Goal: Task Accomplishment & Management: Use online tool/utility

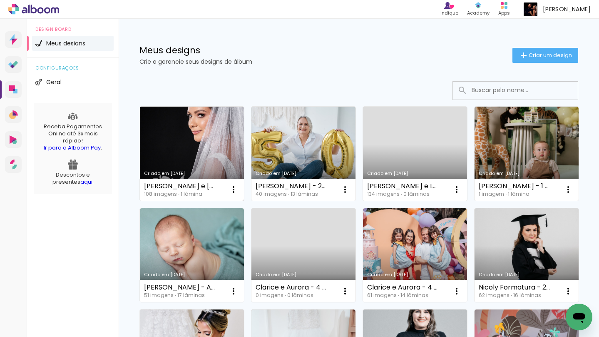
click at [206, 135] on link "Criado em [DATE]" at bounding box center [192, 154] width 104 height 94
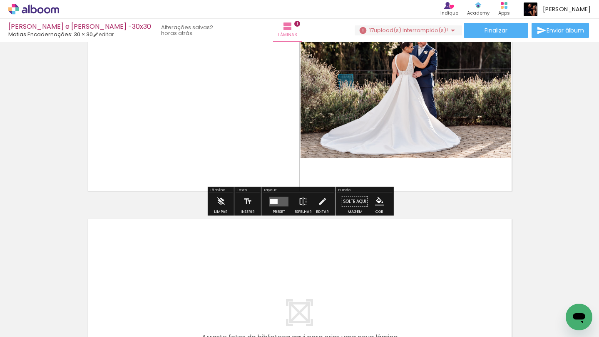
scroll to position [89, 0]
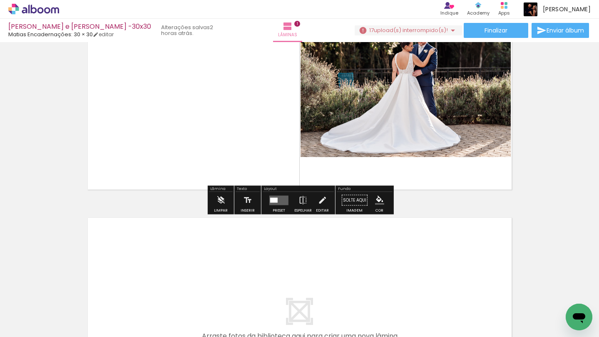
click at [397, 30] on span "upload(s) interrompido(s)!" at bounding box center [411, 30] width 74 height 8
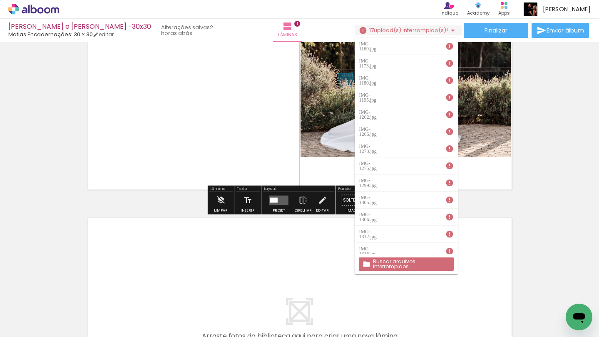
click at [0, 0] on slot "Buscar arquivos interrompidos" at bounding box center [0, 0] width 0 height 0
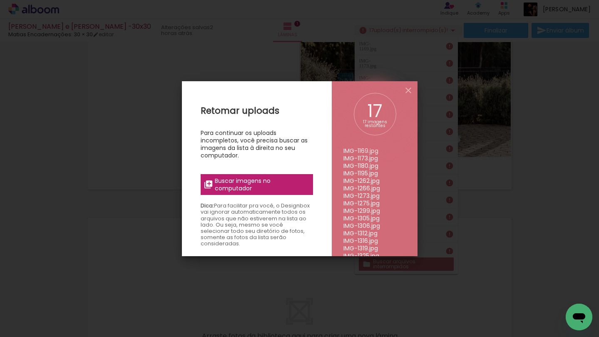
click at [234, 180] on span "Buscar imagens no computador" at bounding box center [261, 184] width 93 height 15
click at [0, 0] on input "file" at bounding box center [0, 0] width 0 height 0
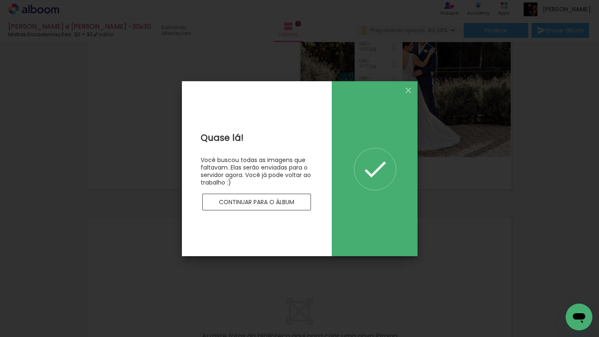
scroll to position [0, 0]
click at [249, 208] on paper-button "Continuar para o álbum" at bounding box center [256, 202] width 109 height 17
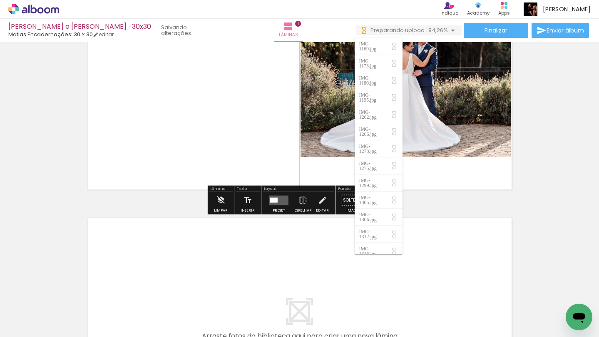
click at [442, 198] on div "Inserir lâmina 1 de 1" at bounding box center [299, 192] width 599 height 473
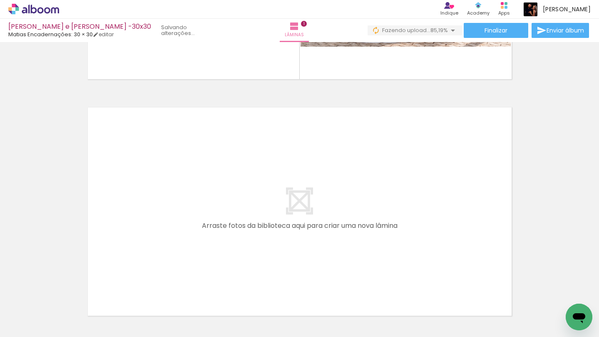
scroll to position [0, 315]
drag, startPoint x: 374, startPoint y: 313, endPoint x: 342, endPoint y: 219, distance: 99.6
click at [342, 219] on quentale-workspace at bounding box center [299, 168] width 599 height 337
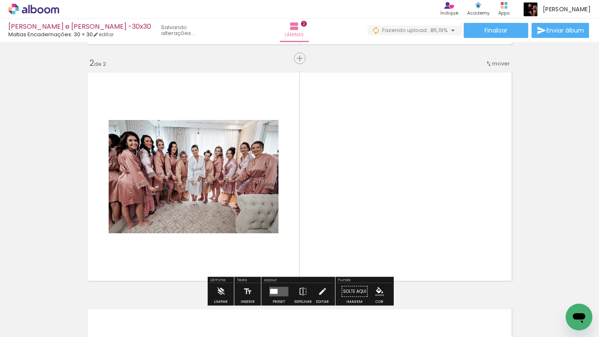
scroll to position [247, 0]
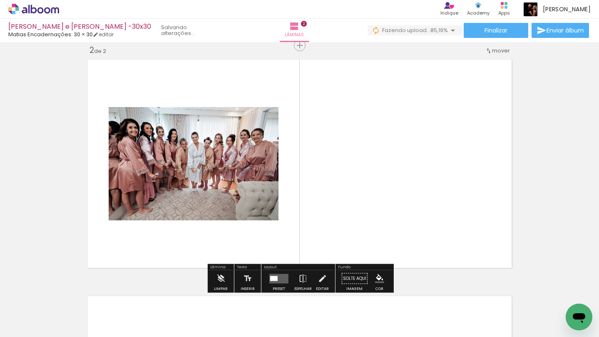
click at [36, 310] on input "Todas as fotos" at bounding box center [23, 311] width 32 height 7
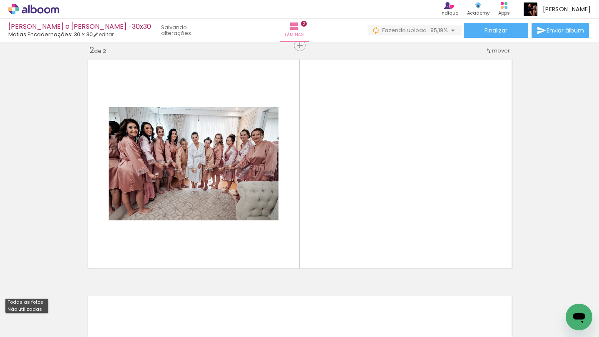
click at [0, 0] on slot "Não utilizadas" at bounding box center [0, 0] width 0 height 0
type input "Não utilizadas"
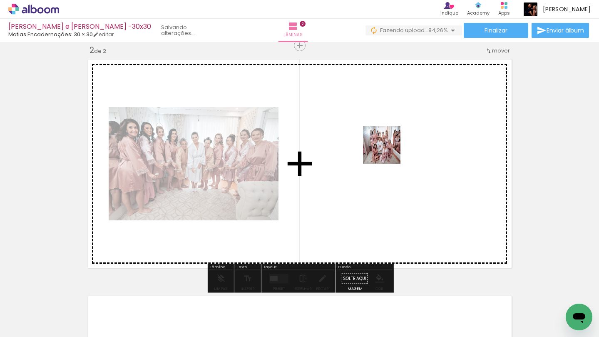
drag, startPoint x: 382, startPoint y: 311, endPoint x: 388, endPoint y: 151, distance: 159.9
click at [388, 151] on quentale-workspace at bounding box center [299, 168] width 599 height 337
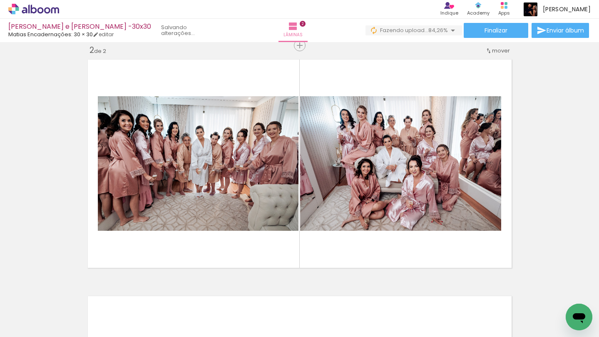
scroll to position [0, 401]
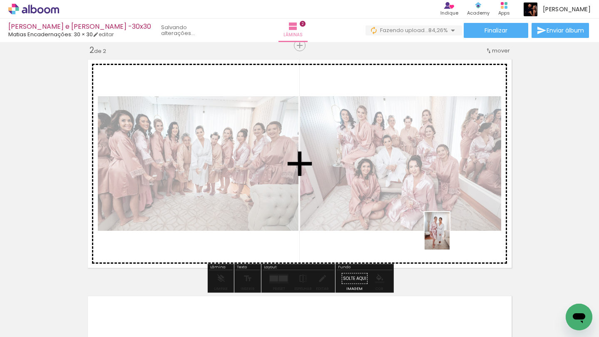
drag, startPoint x: 482, startPoint y: 313, endPoint x: 449, endPoint y: 237, distance: 82.9
click at [449, 237] on quentale-workspace at bounding box center [299, 168] width 599 height 337
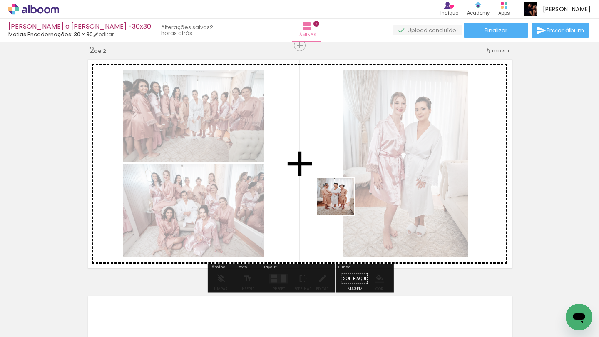
drag, startPoint x: 345, startPoint y: 307, endPoint x: 340, endPoint y: 196, distance: 110.8
click at [340, 196] on quentale-workspace at bounding box center [299, 168] width 599 height 337
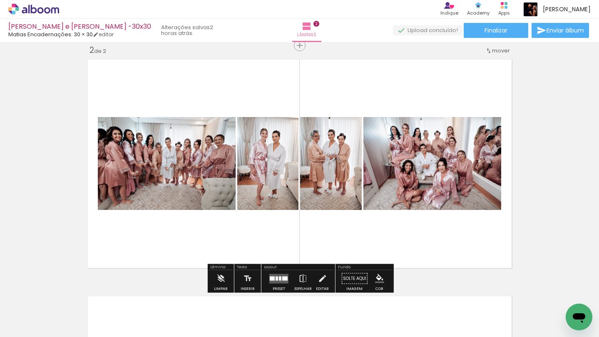
click at [279, 276] on div at bounding box center [280, 278] width 2 height 4
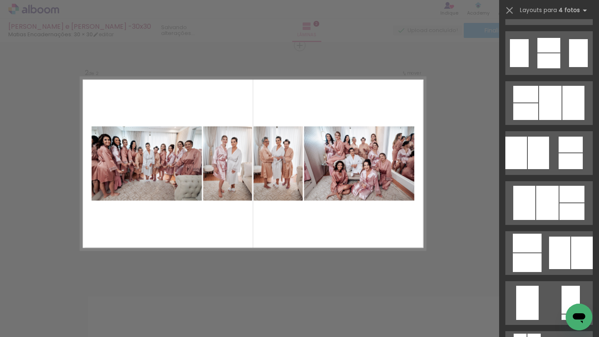
scroll to position [344, 0]
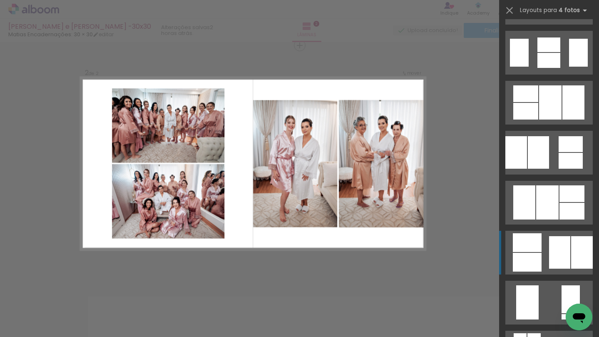
click at [540, 253] on div at bounding box center [527, 262] width 29 height 19
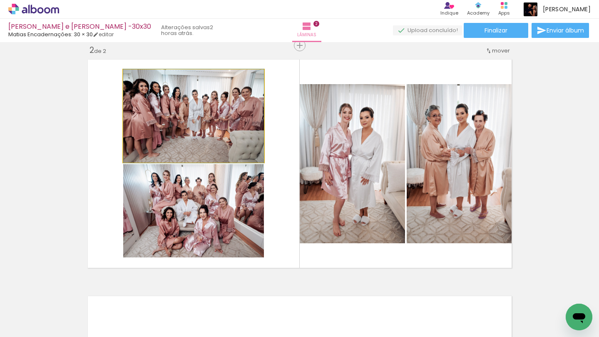
click at [190, 139] on quentale-photo at bounding box center [193, 115] width 141 height 93
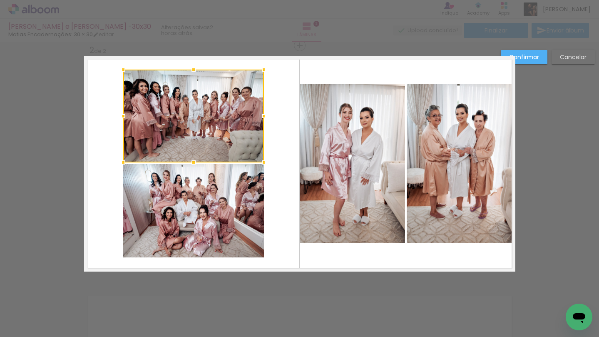
click at [206, 190] on quentale-photo at bounding box center [193, 210] width 141 height 93
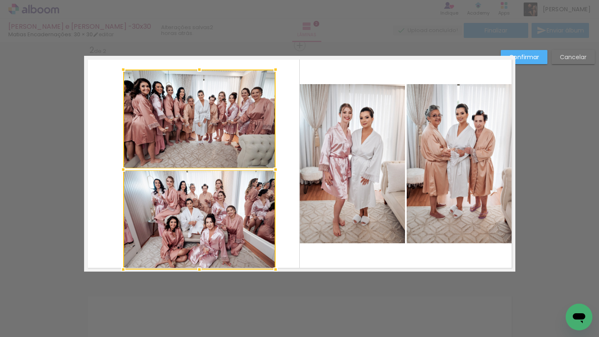
drag, startPoint x: 263, startPoint y: 259, endPoint x: 275, endPoint y: 271, distance: 16.2
click at [275, 271] on div at bounding box center [275, 269] width 17 height 17
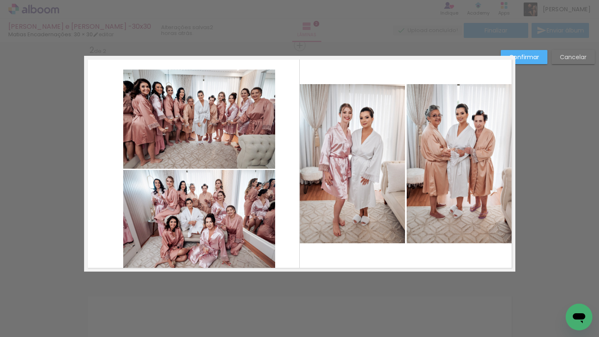
click at [242, 184] on quentale-photo at bounding box center [199, 219] width 152 height 99
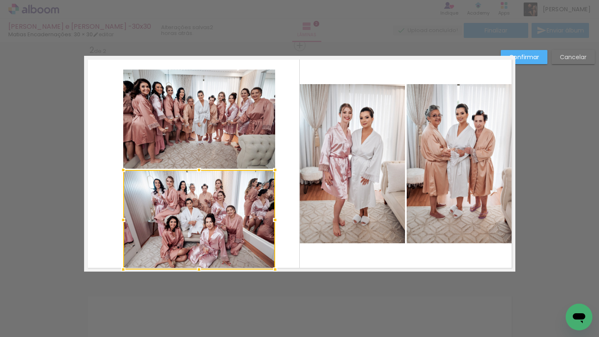
click at [240, 134] on quentale-photo at bounding box center [199, 118] width 152 height 99
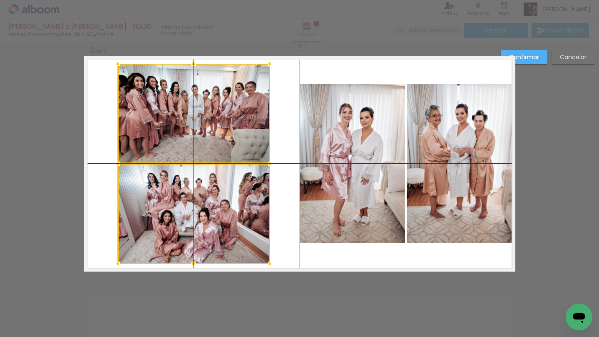
drag, startPoint x: 238, startPoint y: 194, endPoint x: 234, endPoint y: 187, distance: 8.4
click at [234, 187] on div at bounding box center [194, 164] width 152 height 200
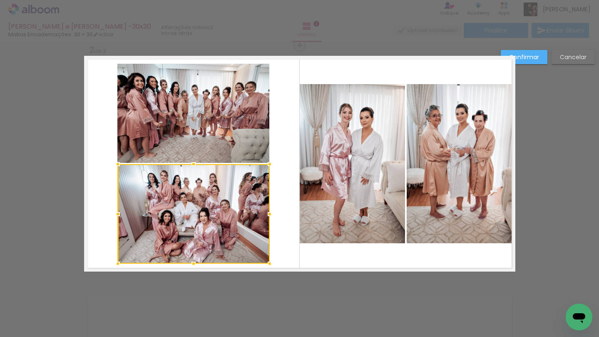
click at [243, 105] on quentale-photo at bounding box center [193, 113] width 152 height 99
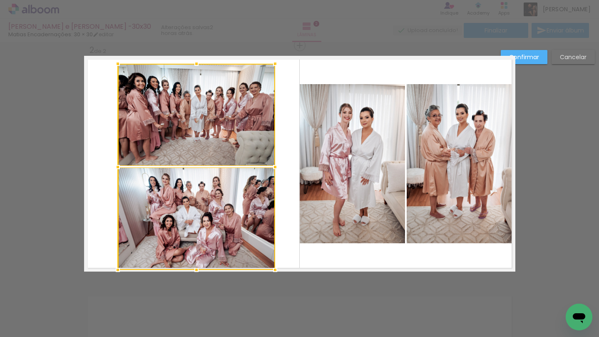
drag, startPoint x: 268, startPoint y: 263, endPoint x: 272, endPoint y: 268, distance: 6.2
click at [272, 268] on div at bounding box center [275, 269] width 17 height 17
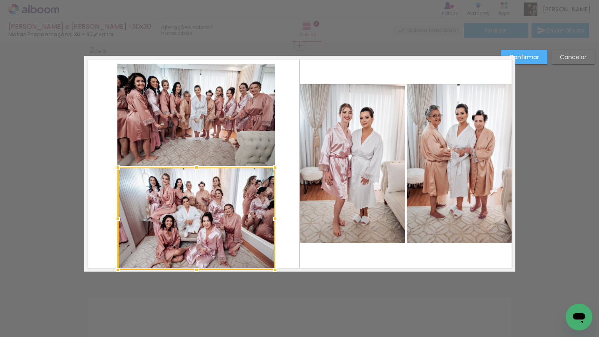
click at [252, 148] on quentale-photo at bounding box center [195, 115] width 157 height 102
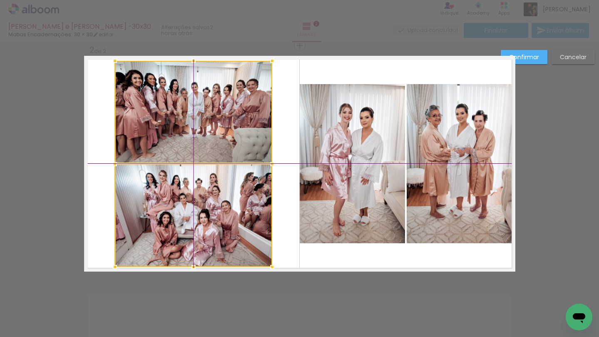
click at [254, 227] on div at bounding box center [193, 164] width 157 height 206
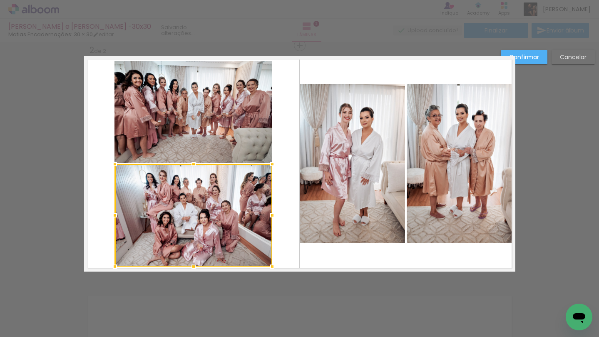
click at [360, 187] on quentale-photo at bounding box center [352, 163] width 105 height 159
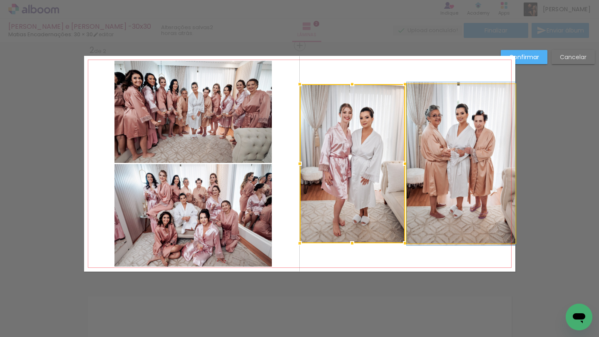
click at [442, 186] on quentale-photo at bounding box center [461, 163] width 109 height 159
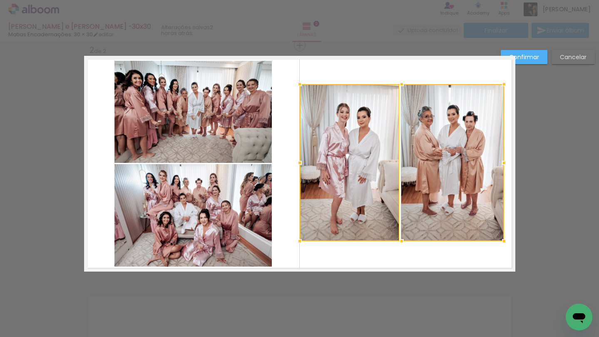
drag, startPoint x: 515, startPoint y: 242, endPoint x: 503, endPoint y: 239, distance: 12.5
click at [503, 239] on div at bounding box center [504, 241] width 17 height 17
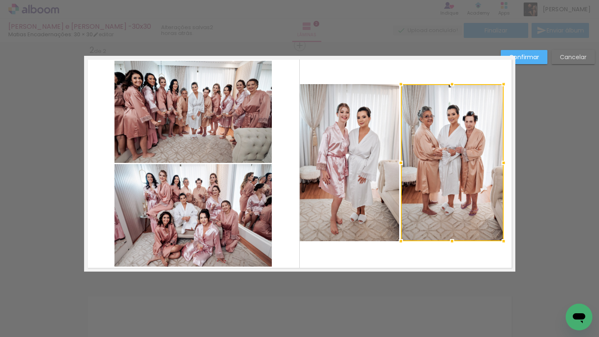
click at [384, 199] on quentale-photo at bounding box center [350, 162] width 100 height 157
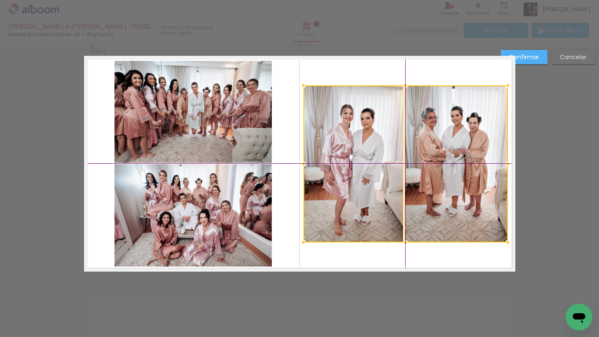
drag, startPoint x: 435, startPoint y: 192, endPoint x: 440, endPoint y: 194, distance: 5.4
click at [440, 194] on div at bounding box center [405, 163] width 204 height 157
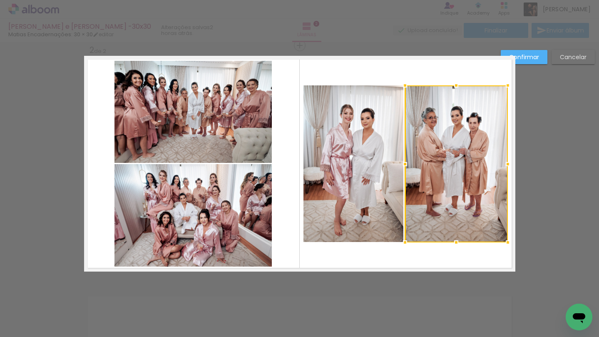
click at [0, 0] on slot "Confirmar" at bounding box center [0, 0] width 0 height 0
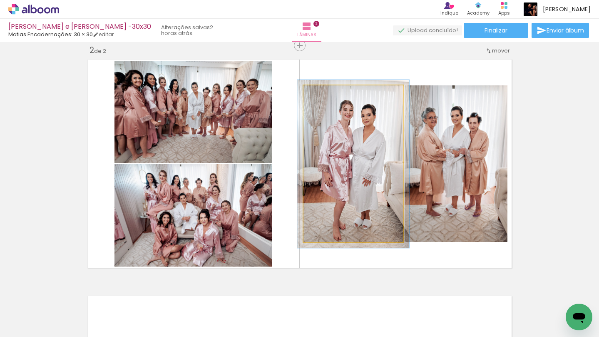
type paper-slider "107"
click at [324, 93] on div at bounding box center [324, 93] width 7 height 7
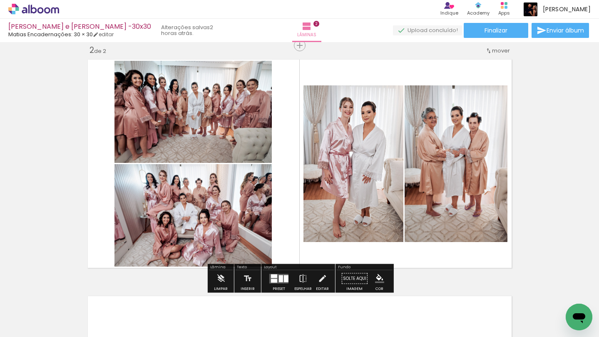
click at [427, 151] on quentale-photo at bounding box center [455, 163] width 103 height 157
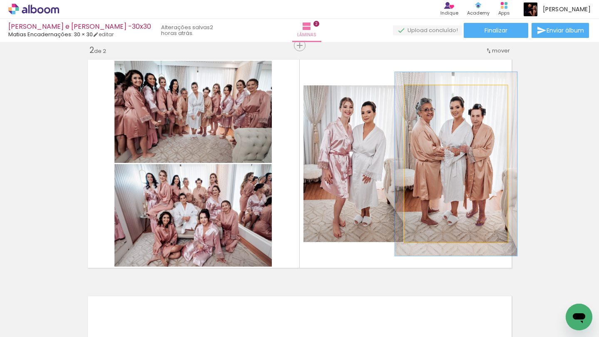
drag, startPoint x: 427, startPoint y: 97, endPoint x: 432, endPoint y: 97, distance: 5.0
type paper-slider "117"
click at [432, 97] on div at bounding box center [428, 93] width 13 height 13
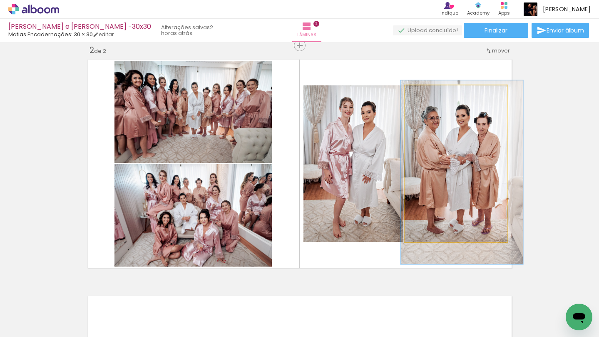
drag, startPoint x: 447, startPoint y: 150, endPoint x: 452, endPoint y: 158, distance: 10.2
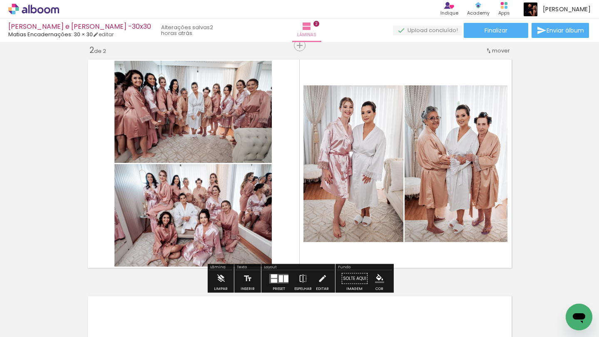
click at [530, 137] on div "Inserir lâmina 1 de 2 Inserir lâmina 2 de 2" at bounding box center [299, 153] width 599 height 710
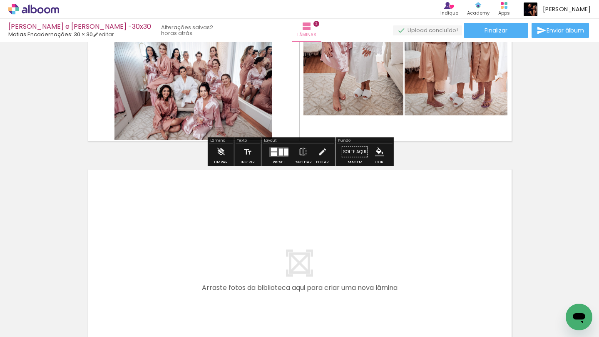
scroll to position [374, 0]
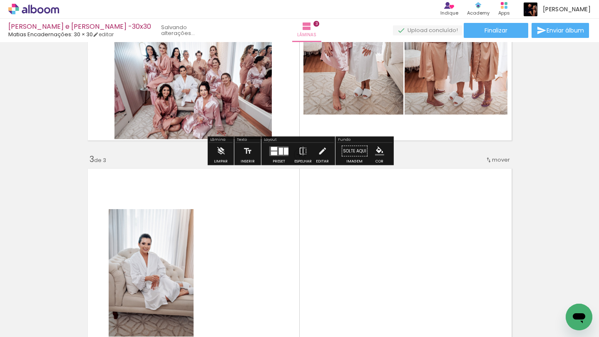
drag, startPoint x: 286, startPoint y: 306, endPoint x: 239, endPoint y: 220, distance: 97.6
click at [239, 220] on quentale-workspace at bounding box center [299, 168] width 599 height 337
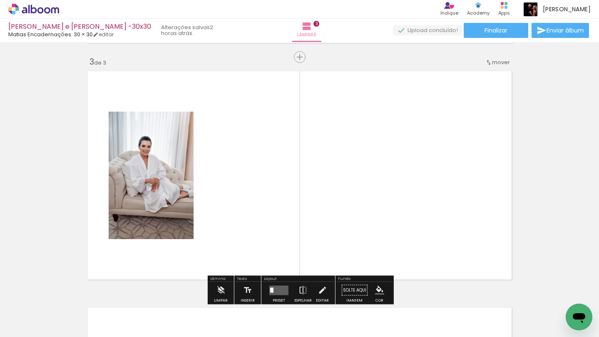
scroll to position [483, 0]
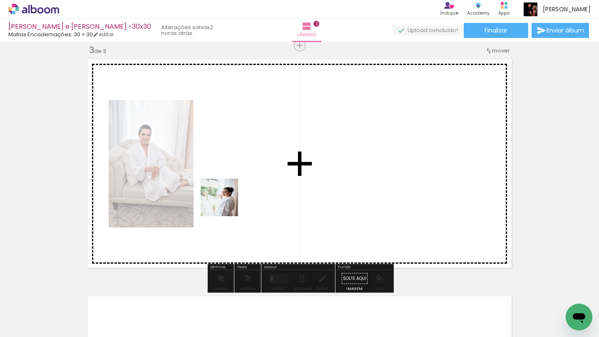
drag, startPoint x: 201, startPoint y: 306, endPoint x: 243, endPoint y: 169, distance: 143.2
click at [243, 169] on quentale-workspace at bounding box center [299, 168] width 599 height 337
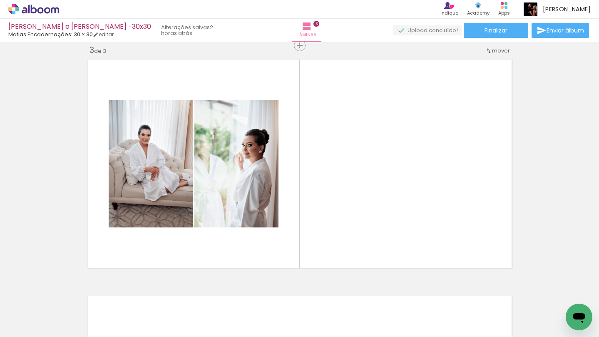
scroll to position [0, 298]
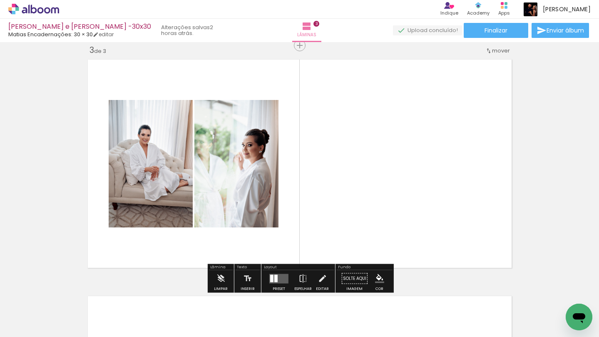
click at [130, 172] on quentale-photo at bounding box center [151, 163] width 84 height 127
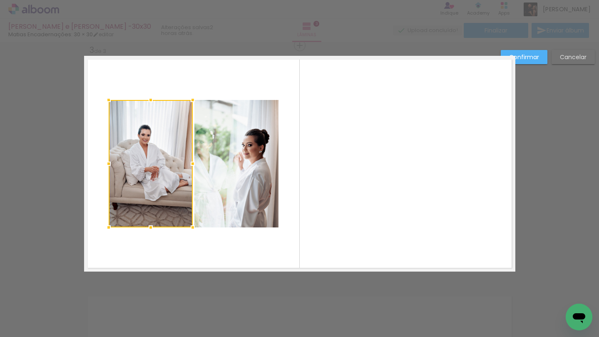
click at [221, 171] on quentale-photo at bounding box center [236, 163] width 84 height 127
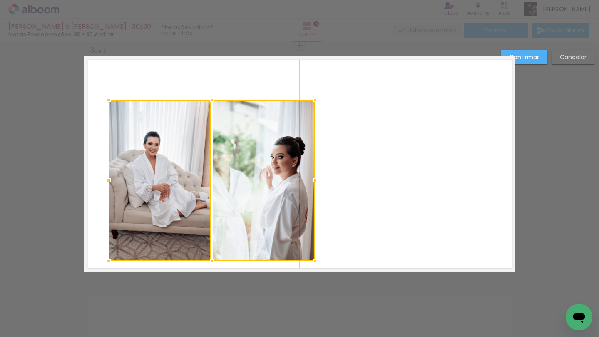
drag, startPoint x: 277, startPoint y: 228, endPoint x: 312, endPoint y: 260, distance: 47.7
click at [312, 260] on div at bounding box center [315, 260] width 17 height 17
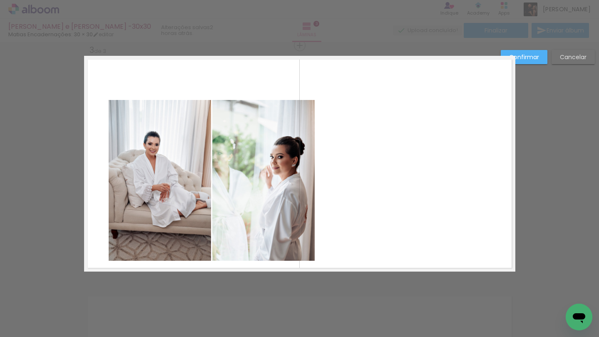
click at [151, 178] on quentale-photo at bounding box center [160, 180] width 102 height 161
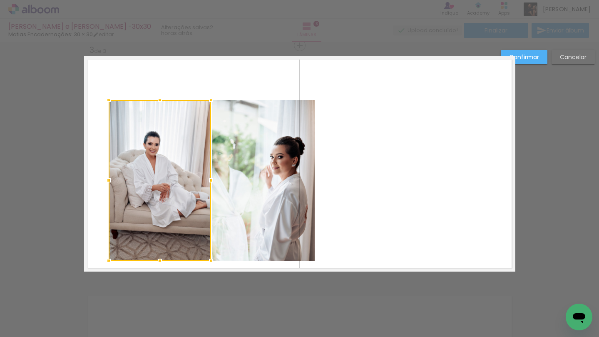
click at [237, 186] on quentale-photo at bounding box center [263, 180] width 102 height 161
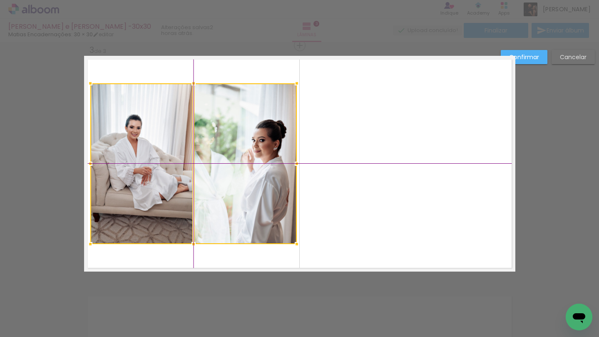
drag, startPoint x: 237, startPoint y: 186, endPoint x: 224, endPoint y: 171, distance: 20.0
click at [224, 171] on div at bounding box center [193, 163] width 206 height 161
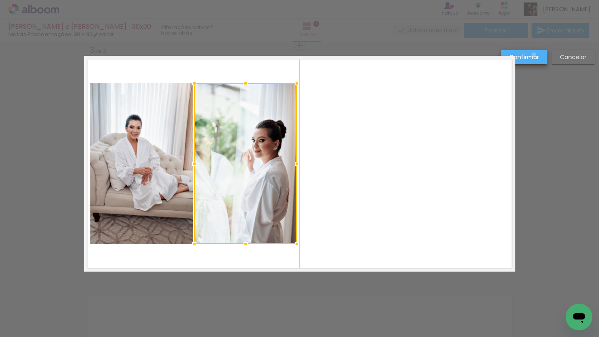
click at [0, 0] on slot "Confirmar" at bounding box center [0, 0] width 0 height 0
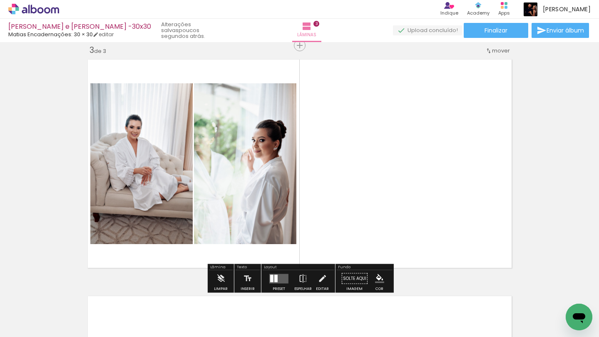
scroll to position [0, 335]
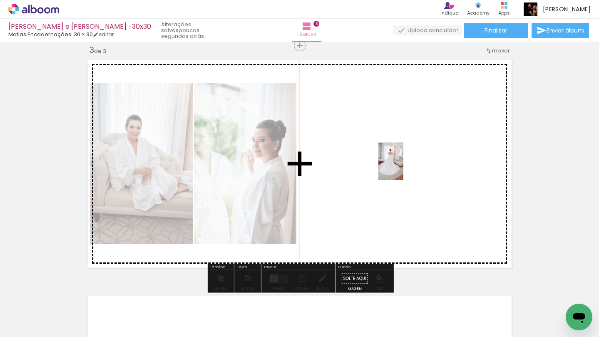
drag, startPoint x: 407, startPoint y: 316, endPoint x: 403, endPoint y: 167, distance: 148.6
click at [403, 167] on quentale-workspace at bounding box center [299, 168] width 599 height 337
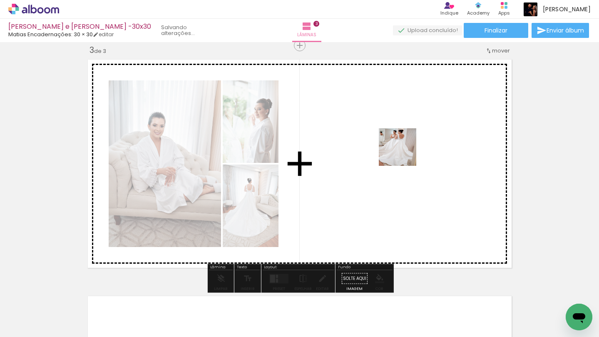
drag, startPoint x: 404, startPoint y: 317, endPoint x: 404, endPoint y: 141, distance: 175.6
click at [404, 141] on quentale-workspace at bounding box center [299, 168] width 599 height 337
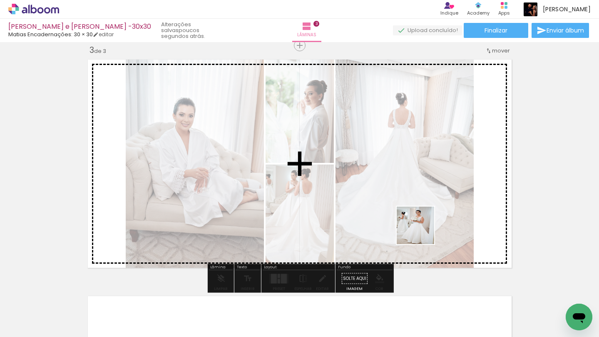
click at [442, 180] on quentale-workspace at bounding box center [299, 168] width 599 height 337
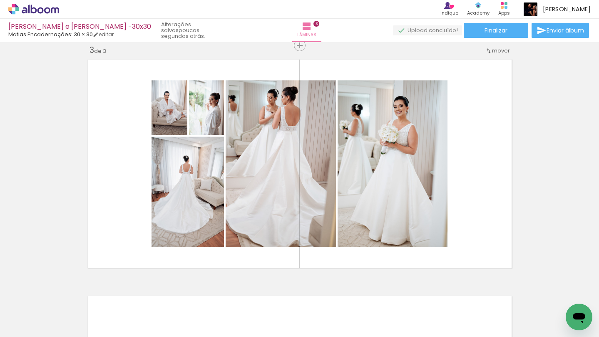
scroll to position [0, 3891]
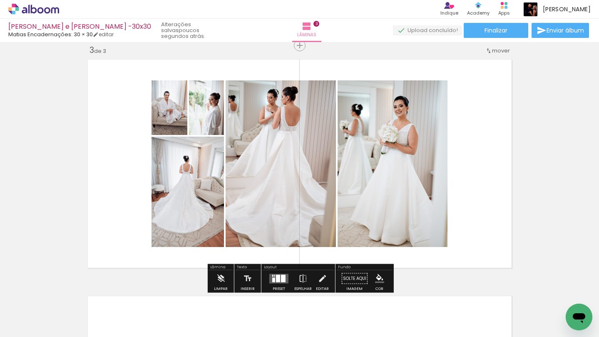
click at [272, 280] on div at bounding box center [273, 279] width 3 height 5
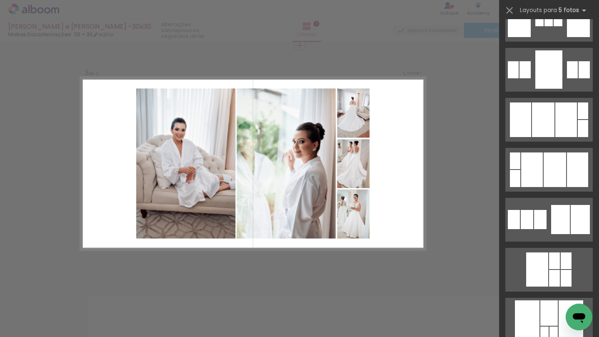
scroll to position [928, 0]
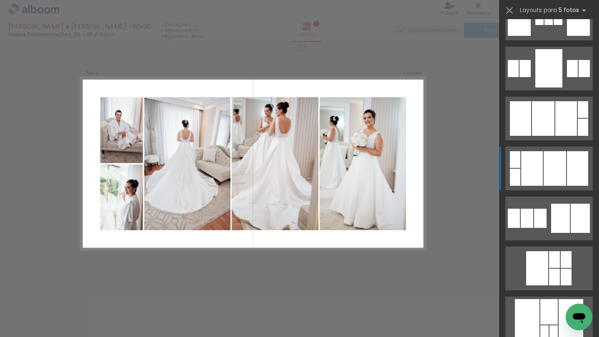
click at [551, 169] on div at bounding box center [554, 168] width 22 height 35
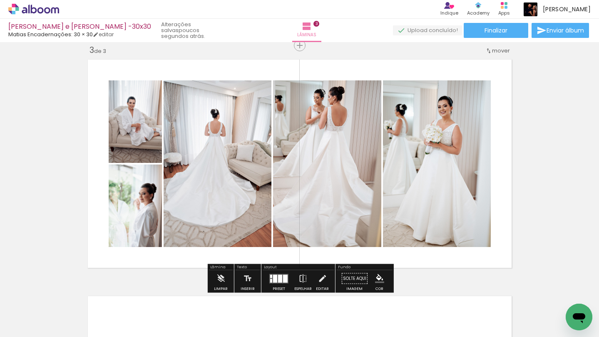
scroll to position [508, 0]
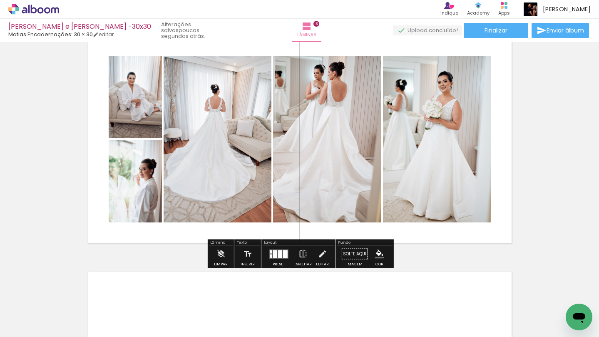
click at [298, 256] on iron-icon at bounding box center [302, 254] width 9 height 17
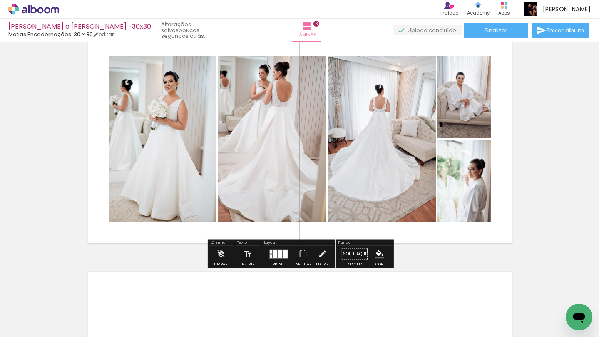
click at [303, 256] on iron-icon at bounding box center [302, 254] width 9 height 17
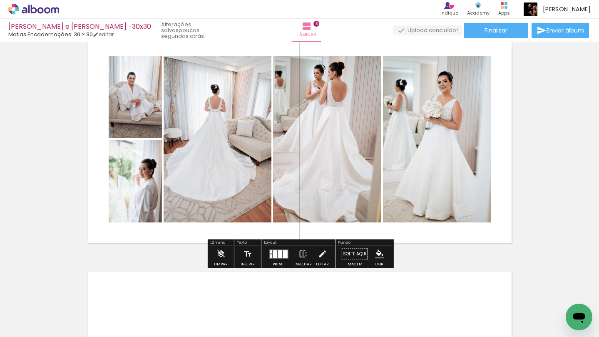
click at [301, 253] on iron-icon at bounding box center [302, 254] width 9 height 17
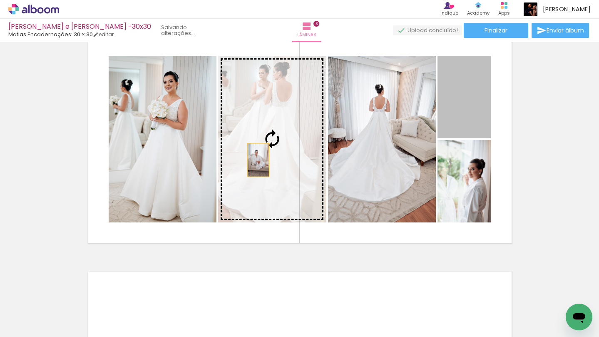
drag, startPoint x: 469, startPoint y: 108, endPoint x: 258, endPoint y: 160, distance: 217.0
click at [0, 0] on slot at bounding box center [0, 0] width 0 height 0
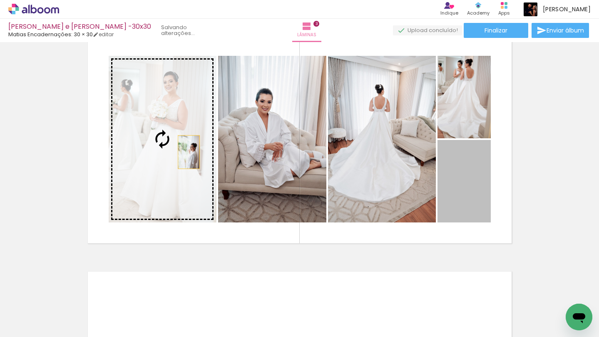
drag, startPoint x: 471, startPoint y: 193, endPoint x: 189, endPoint y: 151, distance: 285.6
click at [0, 0] on slot at bounding box center [0, 0] width 0 height 0
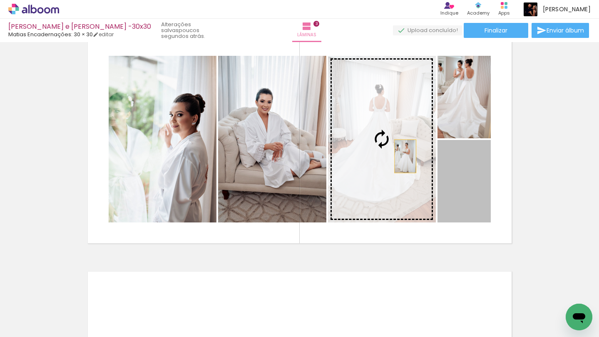
drag, startPoint x: 484, startPoint y: 196, endPoint x: 404, endPoint y: 156, distance: 89.3
click at [0, 0] on slot at bounding box center [0, 0] width 0 height 0
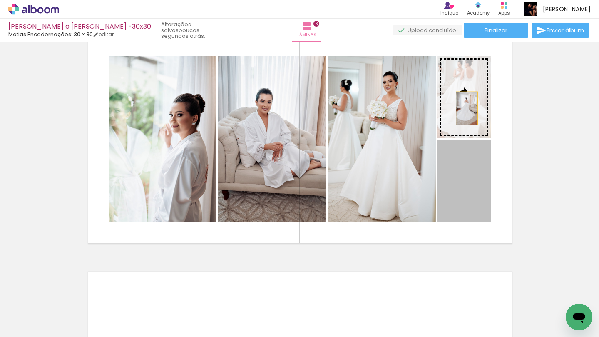
drag, startPoint x: 468, startPoint y: 188, endPoint x: 466, endPoint y: 107, distance: 81.6
click at [0, 0] on slot at bounding box center [0, 0] width 0 height 0
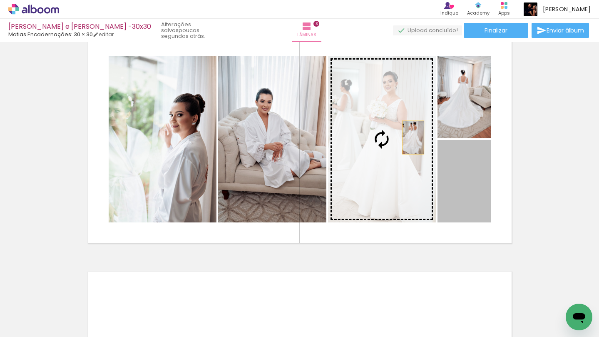
drag, startPoint x: 479, startPoint y: 204, endPoint x: 404, endPoint y: 134, distance: 101.6
click at [0, 0] on slot at bounding box center [0, 0] width 0 height 0
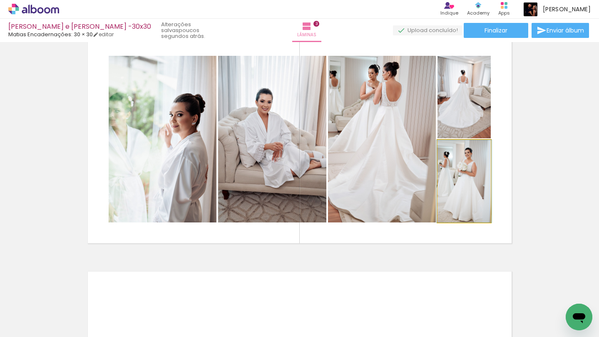
drag, startPoint x: 458, startPoint y: 183, endPoint x: 377, endPoint y: 138, distance: 92.6
click at [0, 0] on slot at bounding box center [0, 0] width 0 height 0
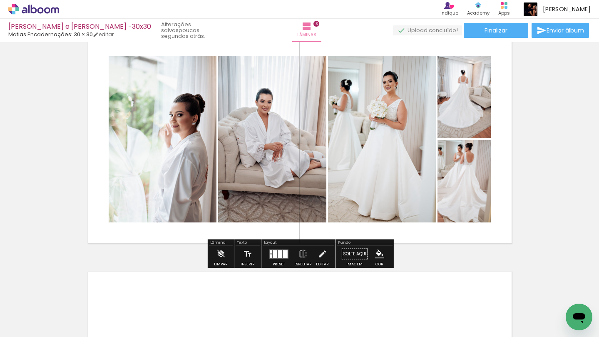
click at [198, 134] on quentale-photo at bounding box center [163, 139] width 108 height 166
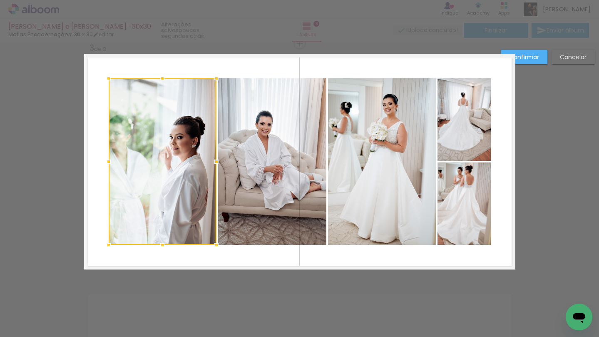
scroll to position [483, 0]
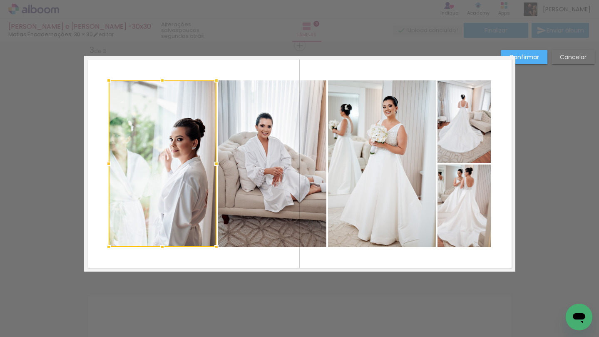
click at [271, 138] on quentale-photo at bounding box center [272, 163] width 108 height 166
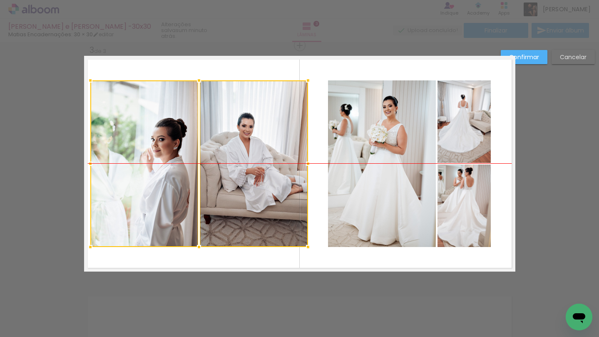
drag, startPoint x: 282, startPoint y: 165, endPoint x: 264, endPoint y: 164, distance: 18.3
click at [264, 164] on div at bounding box center [199, 163] width 218 height 166
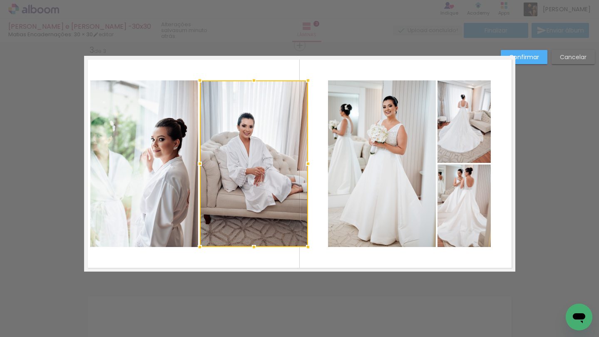
click at [178, 215] on quentale-photo at bounding box center [144, 163] width 108 height 166
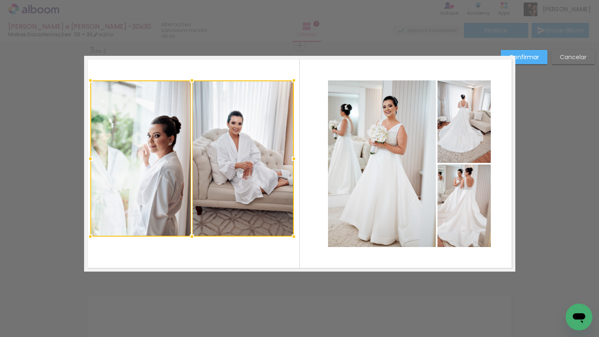
drag, startPoint x: 307, startPoint y: 247, endPoint x: 293, endPoint y: 237, distance: 17.3
click at [293, 237] on div at bounding box center [293, 236] width 17 height 17
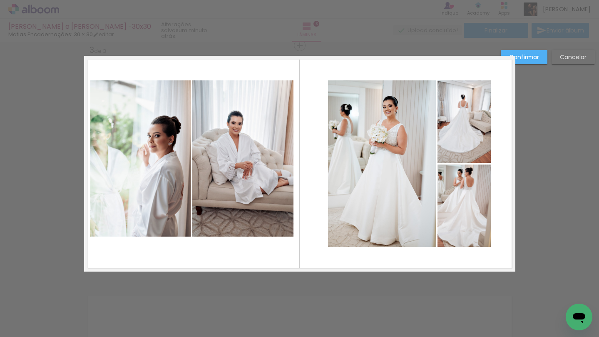
click at [165, 194] on quentale-photo at bounding box center [140, 158] width 101 height 156
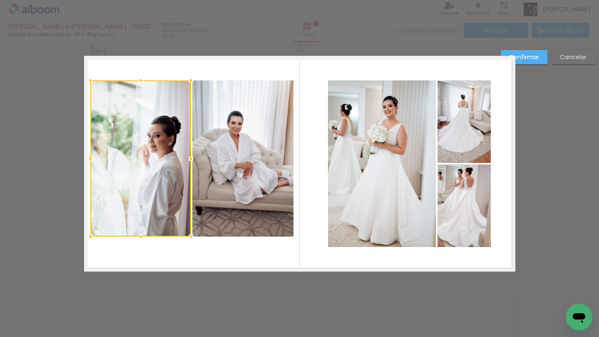
click at [250, 181] on quentale-photo at bounding box center [242, 158] width 101 height 156
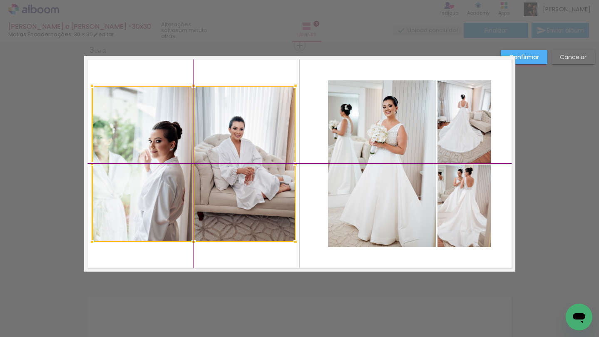
drag, startPoint x: 250, startPoint y: 181, endPoint x: 250, endPoint y: 189, distance: 8.7
click at [250, 189] on div at bounding box center [193, 164] width 203 height 156
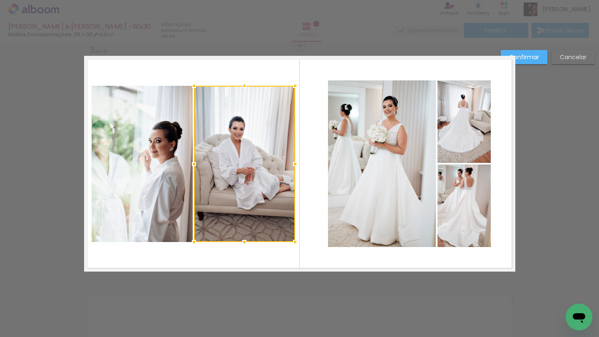
click at [162, 176] on quentale-photo at bounding box center [142, 164] width 101 height 156
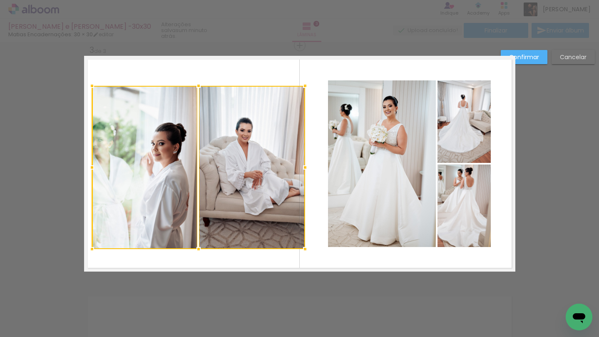
drag, startPoint x: 295, startPoint y: 239, endPoint x: 307, endPoint y: 243, distance: 11.7
click at [307, 243] on div at bounding box center [305, 249] width 17 height 17
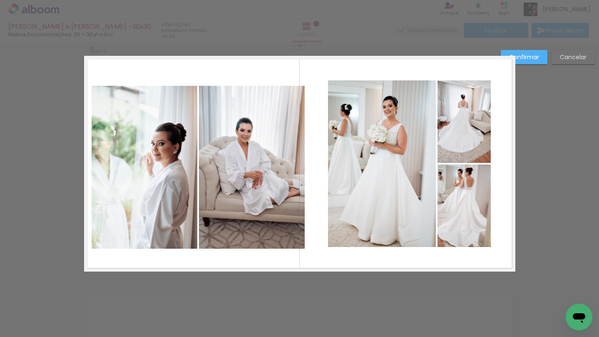
click at [148, 189] on quentale-photo at bounding box center [145, 167] width 106 height 163
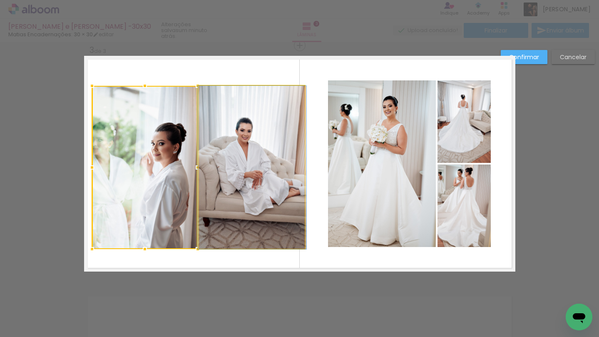
click at [213, 180] on quentale-photo at bounding box center [252, 167] width 106 height 163
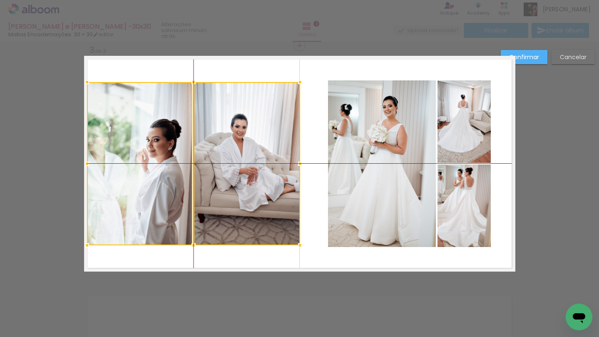
drag, startPoint x: 232, startPoint y: 180, endPoint x: 230, endPoint y: 171, distance: 9.8
click at [230, 171] on div at bounding box center [193, 163] width 213 height 163
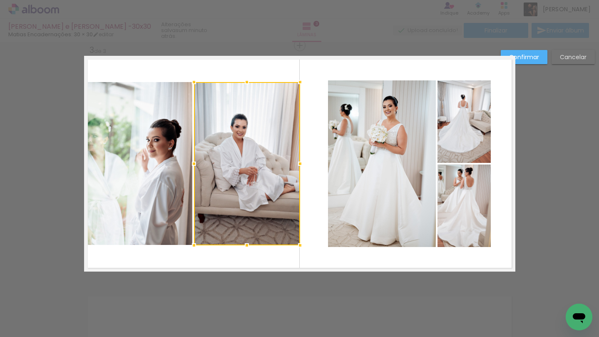
click at [177, 196] on quentale-photo at bounding box center [140, 163] width 106 height 163
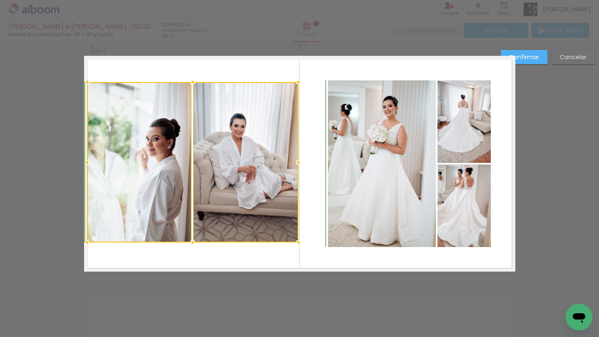
drag, startPoint x: 300, startPoint y: 245, endPoint x: 295, endPoint y: 245, distance: 4.6
click at [295, 245] on div at bounding box center [298, 242] width 17 height 17
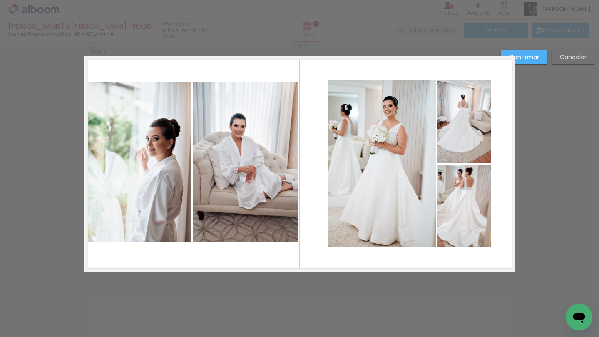
click at [184, 194] on quentale-photo at bounding box center [139, 162] width 105 height 160
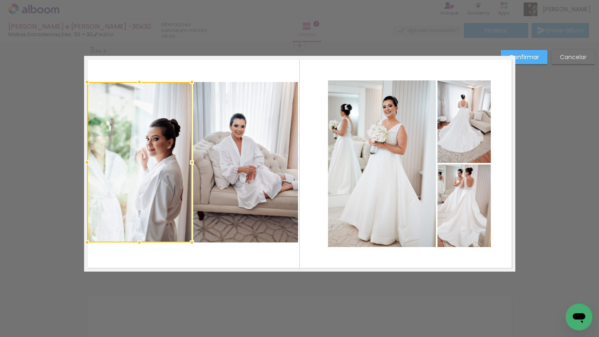
click at [192, 191] on quentale-layouter at bounding box center [299, 164] width 431 height 216
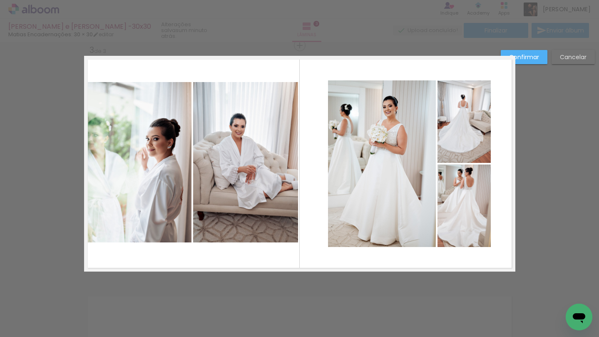
click at [192, 191] on quentale-layouter at bounding box center [299, 164] width 431 height 216
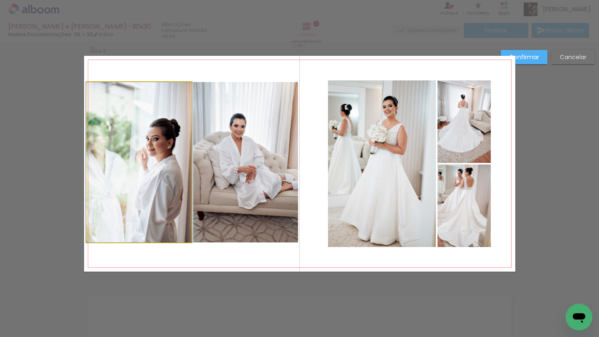
click at [175, 193] on quentale-photo at bounding box center [139, 162] width 105 height 160
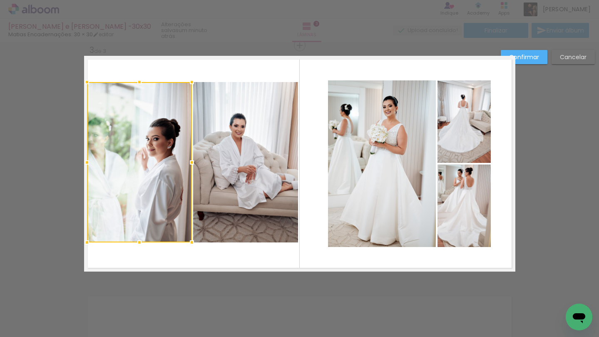
click at [220, 189] on quentale-photo at bounding box center [245, 162] width 105 height 160
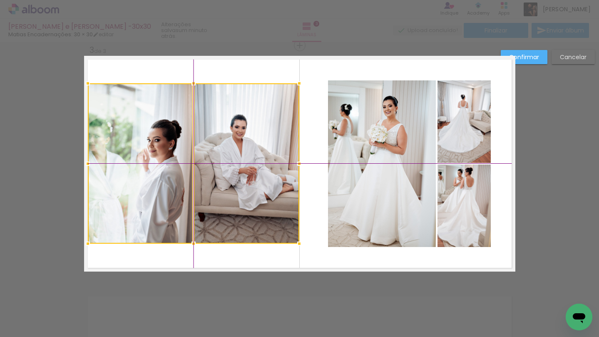
click at [230, 180] on div at bounding box center [193, 163] width 211 height 160
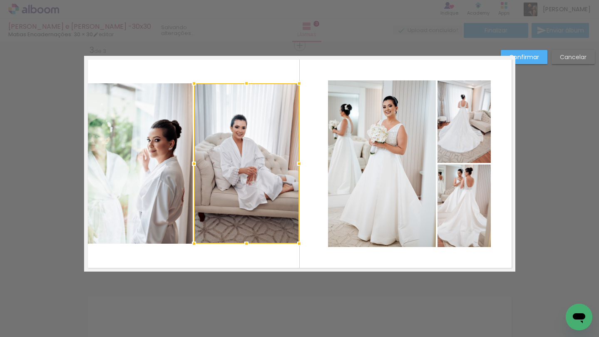
click at [343, 150] on quentale-photo at bounding box center [382, 163] width 108 height 166
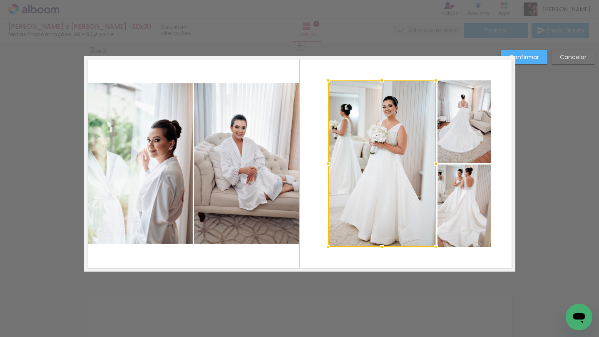
click at [447, 123] on quentale-photo at bounding box center [463, 121] width 53 height 82
click at [452, 186] on div at bounding box center [409, 163] width 163 height 166
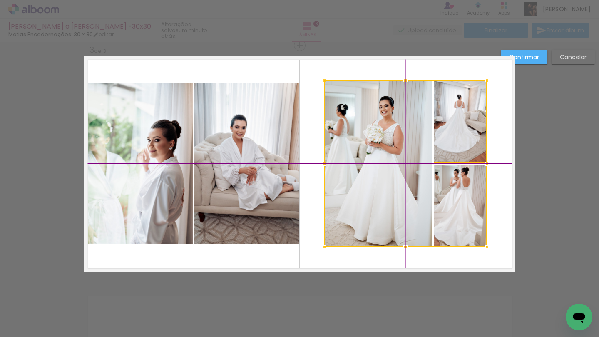
click at [399, 172] on div at bounding box center [405, 163] width 163 height 166
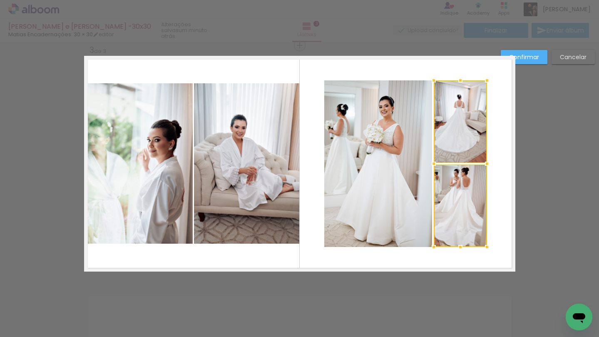
click at [418, 165] on quentale-photo at bounding box center [378, 163] width 108 height 166
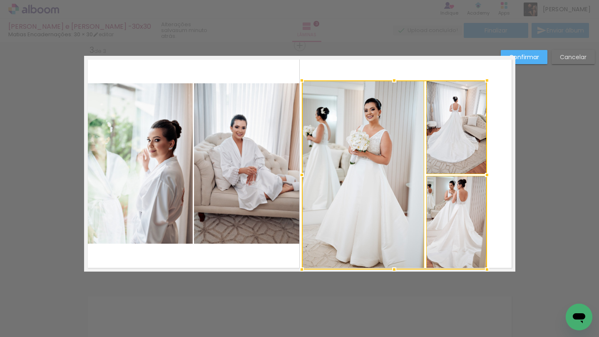
drag, startPoint x: 324, startPoint y: 247, endPoint x: 300, endPoint y: 269, distance: 32.4
click at [300, 269] on div at bounding box center [301, 269] width 17 height 17
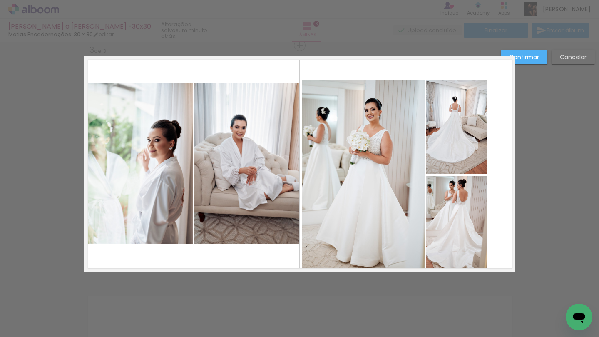
click at [390, 191] on quentale-photo at bounding box center [363, 174] width 123 height 189
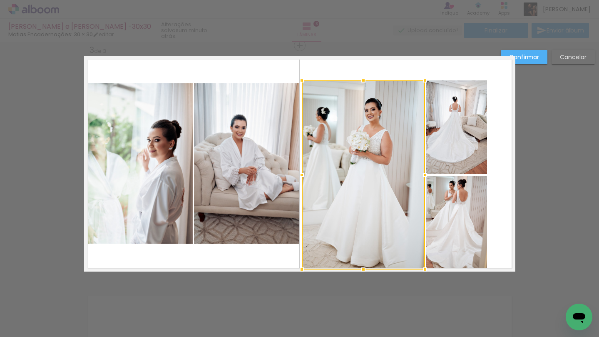
click at [457, 150] on quentale-photo at bounding box center [456, 127] width 61 height 94
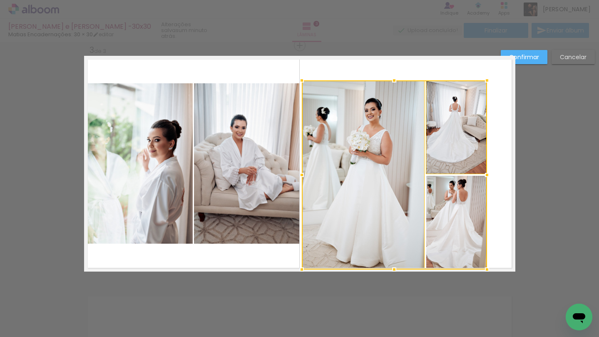
click at [457, 206] on div at bounding box center [394, 174] width 185 height 189
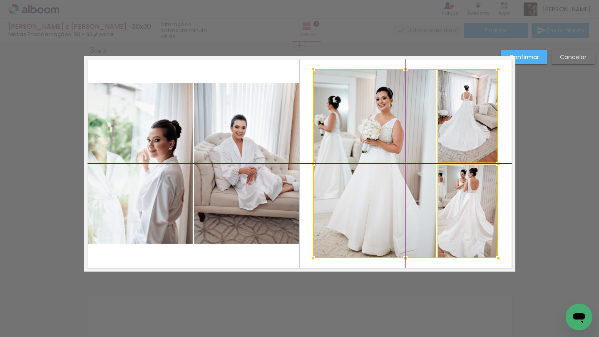
drag, startPoint x: 405, startPoint y: 202, endPoint x: 413, endPoint y: 188, distance: 16.2
click at [413, 188] on div at bounding box center [405, 163] width 185 height 189
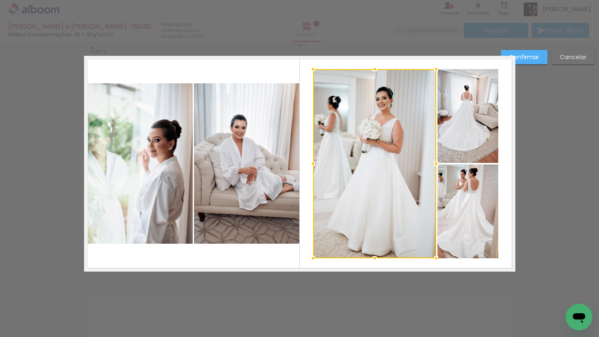
click at [459, 123] on quentale-photo at bounding box center [467, 116] width 61 height 94
click at [458, 211] on div at bounding box center [405, 163] width 185 height 189
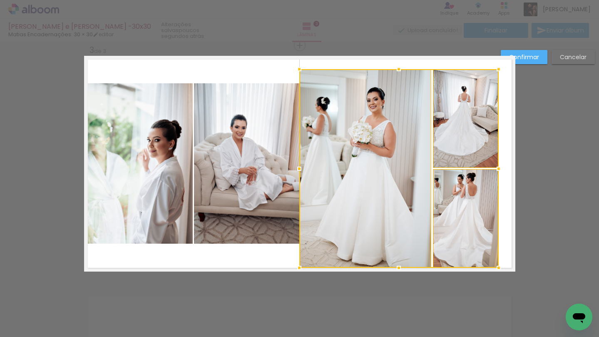
drag, startPoint x: 310, startPoint y: 259, endPoint x: 300, endPoint y: 267, distance: 12.7
click at [300, 267] on div at bounding box center [299, 267] width 17 height 17
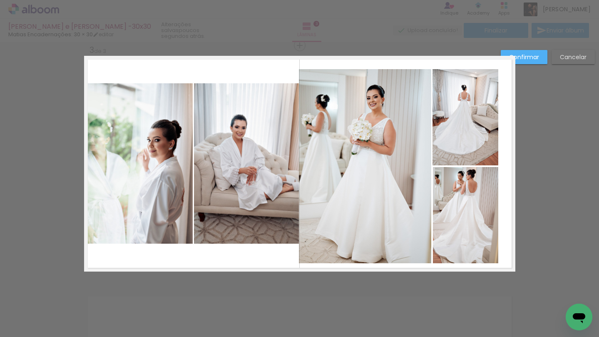
click at [425, 175] on quentale-photo at bounding box center [365, 166] width 133 height 194
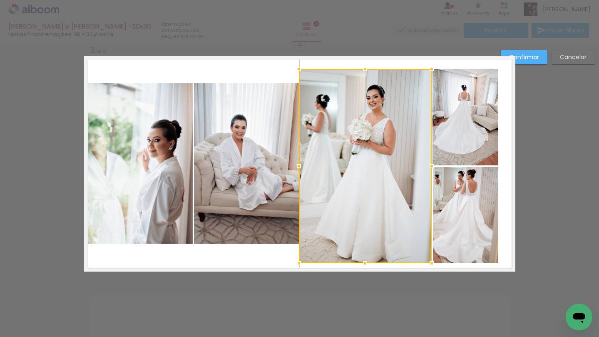
click at [450, 177] on quentale-photo at bounding box center [465, 215] width 65 height 96
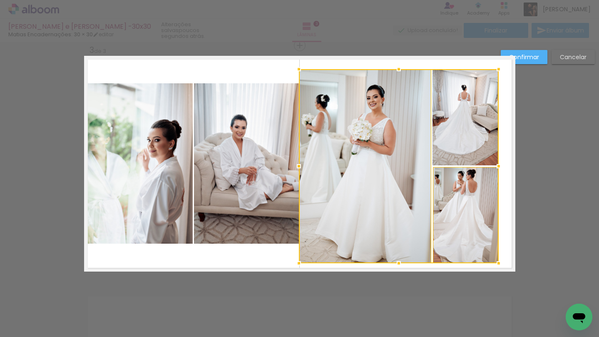
click at [456, 120] on div at bounding box center [399, 166] width 200 height 194
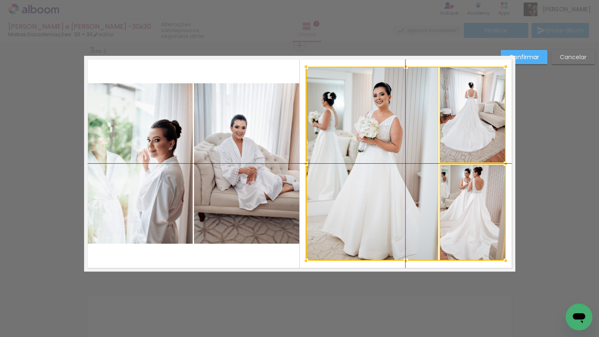
drag, startPoint x: 386, startPoint y: 167, endPoint x: 394, endPoint y: 163, distance: 9.3
click at [394, 163] on div at bounding box center [406, 164] width 200 height 194
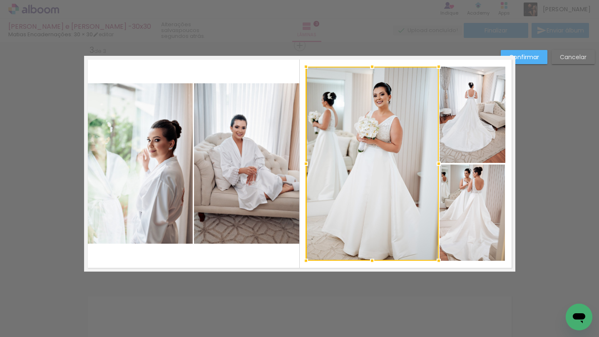
click at [481, 114] on quentale-photo at bounding box center [472, 115] width 66 height 96
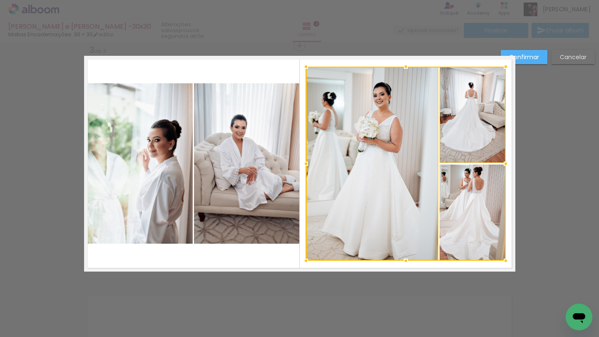
click at [457, 253] on div at bounding box center [406, 164] width 200 height 194
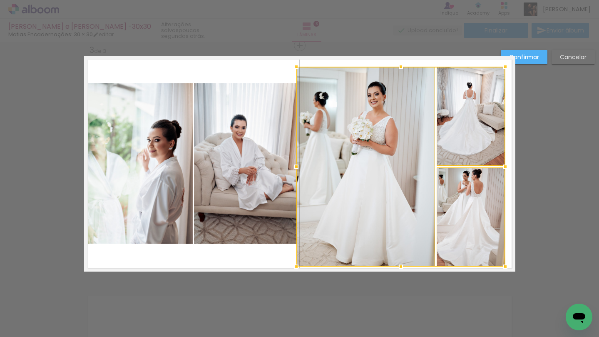
drag, startPoint x: 305, startPoint y: 260, endPoint x: 294, endPoint y: 267, distance: 13.2
click at [294, 267] on div at bounding box center [296, 266] width 17 height 17
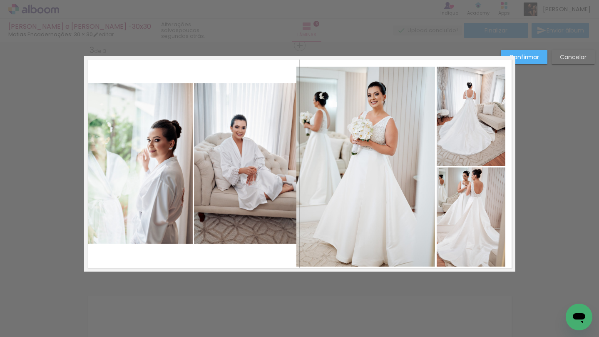
click at [391, 190] on quentale-photo at bounding box center [365, 167] width 139 height 200
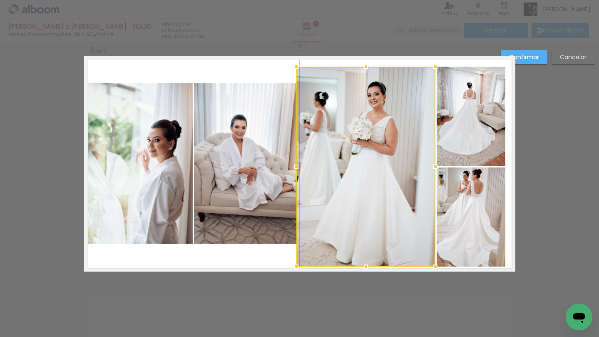
click at [474, 142] on quentale-photo at bounding box center [471, 116] width 69 height 99
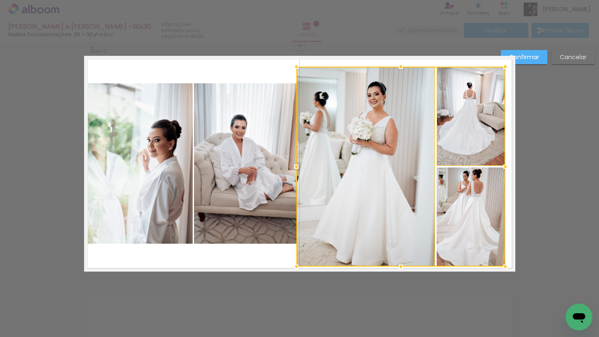
click at [461, 200] on div at bounding box center [400, 167] width 209 height 200
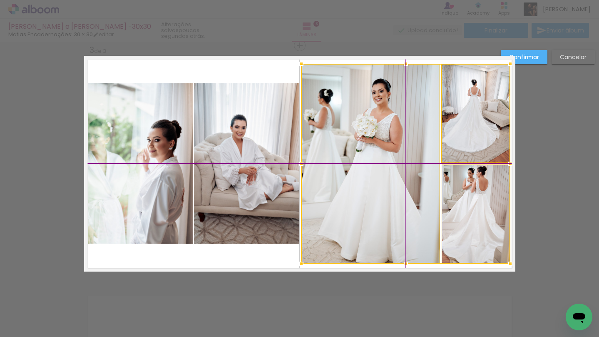
drag, startPoint x: 407, startPoint y: 196, endPoint x: 413, endPoint y: 194, distance: 6.5
click at [413, 194] on div at bounding box center [405, 164] width 209 height 200
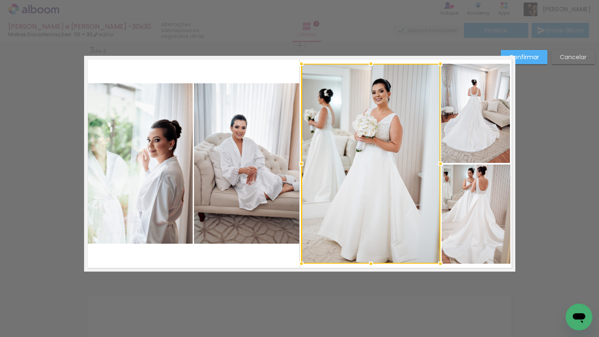
click at [0, 0] on slot "Confirmar" at bounding box center [0, 0] width 0 height 0
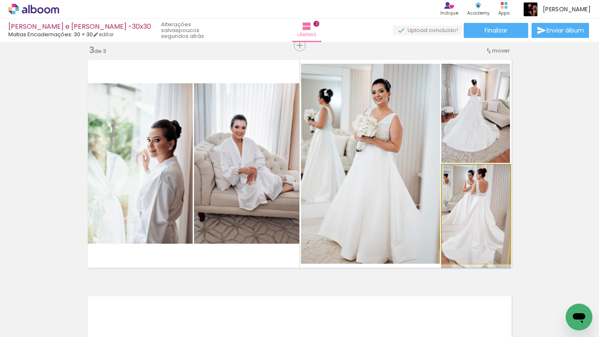
drag, startPoint x: 488, startPoint y: 205, endPoint x: 490, endPoint y: 215, distance: 10.1
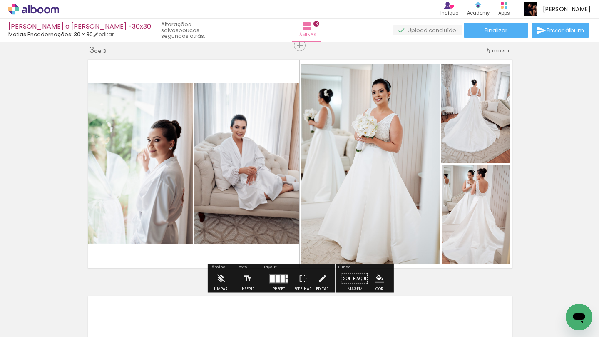
click at [555, 192] on div "Inserir lâmina 1 de 3 Inserir lâmina 2 de 3 Inserir lâmina 3 de 3" at bounding box center [299, 35] width 599 height 946
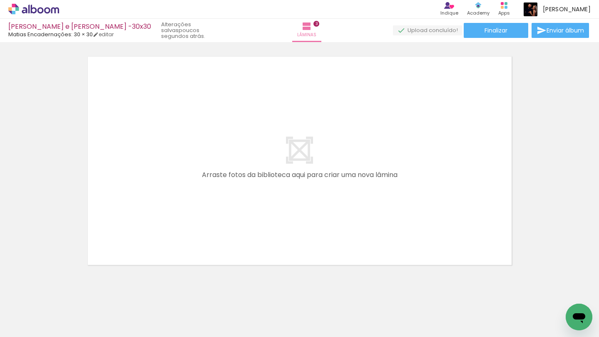
scroll to position [0, 482]
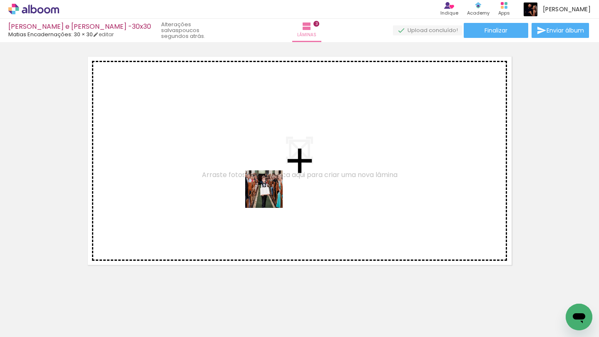
drag, startPoint x: 258, startPoint y: 314, endPoint x: 270, endPoint y: 195, distance: 120.0
click at [270, 195] on quentale-workspace at bounding box center [299, 168] width 599 height 337
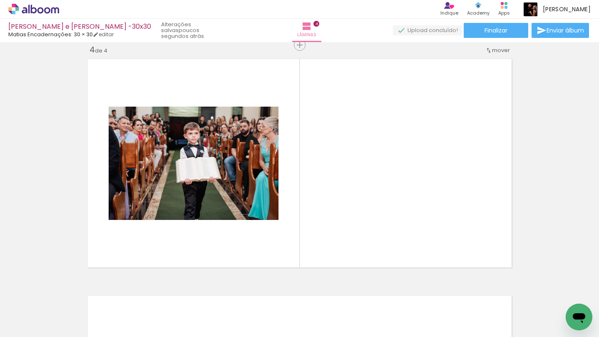
scroll to position [719, 0]
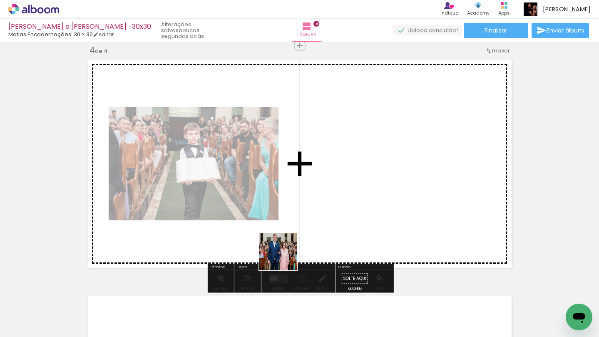
drag, startPoint x: 258, startPoint y: 313, endPoint x: 335, endPoint y: 175, distance: 158.2
click at [335, 175] on quentale-workspace at bounding box center [299, 168] width 599 height 337
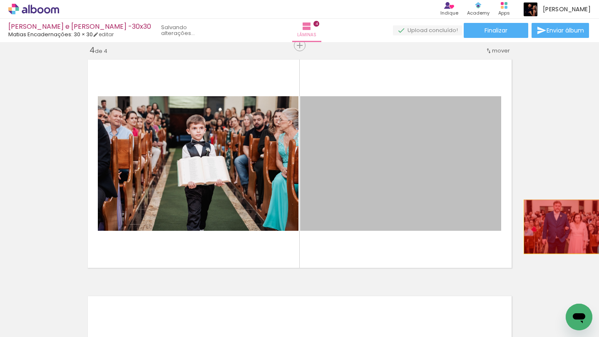
drag, startPoint x: 407, startPoint y: 190, endPoint x: 564, endPoint y: 226, distance: 161.1
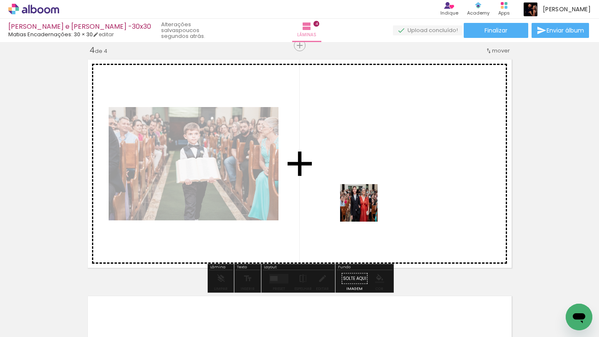
drag, startPoint x: 305, startPoint y: 317, endPoint x: 369, endPoint y: 198, distance: 135.0
click at [369, 198] on quentale-workspace at bounding box center [299, 168] width 599 height 337
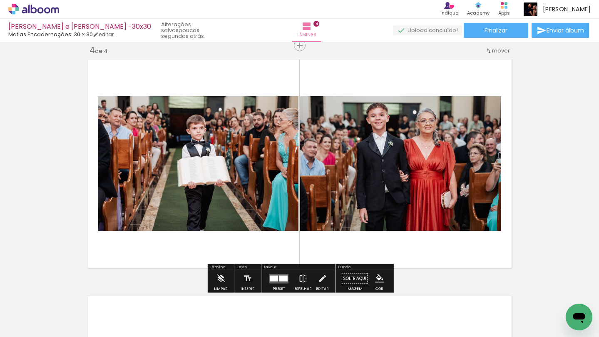
drag, startPoint x: 310, startPoint y: 307, endPoint x: 313, endPoint y: 196, distance: 110.7
click at [313, 196] on quentale-workspace at bounding box center [299, 168] width 599 height 337
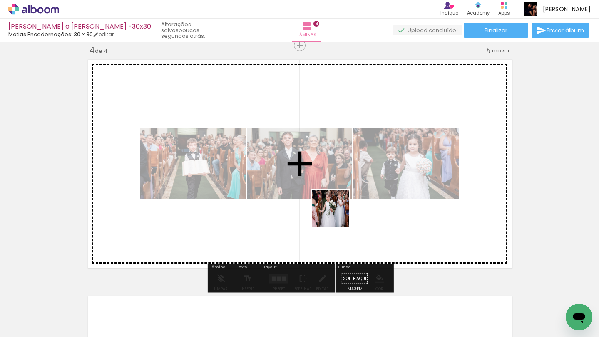
drag, startPoint x: 305, startPoint y: 316, endPoint x: 337, endPoint y: 215, distance: 105.8
click at [337, 215] on quentale-workspace at bounding box center [299, 168] width 599 height 337
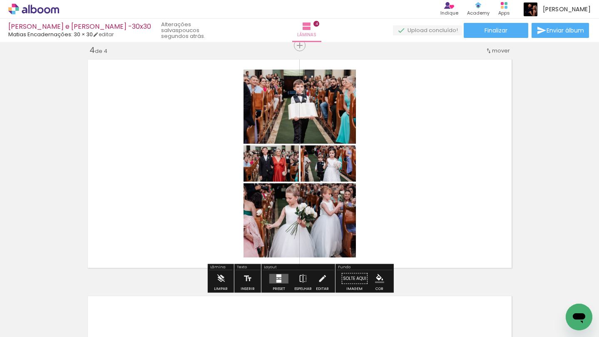
click at [282, 276] on quentale-layouter at bounding box center [278, 278] width 19 height 10
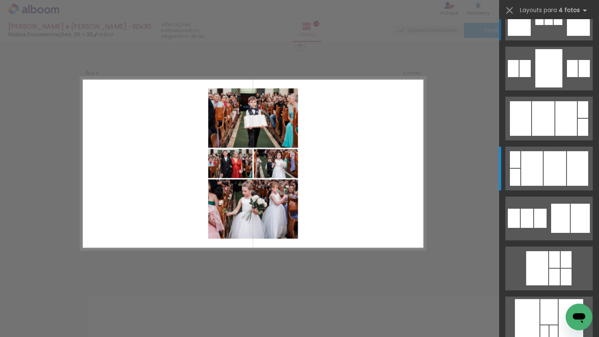
scroll to position [0, 0]
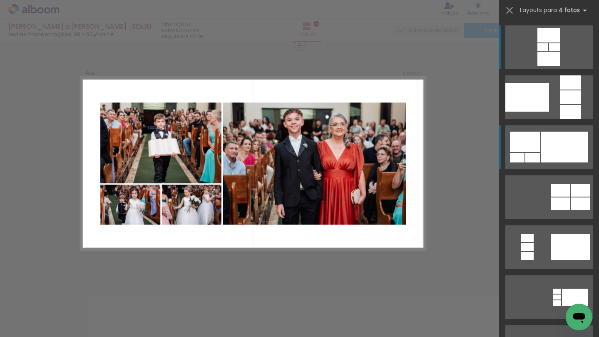
click at [551, 143] on div at bounding box center [564, 146] width 47 height 31
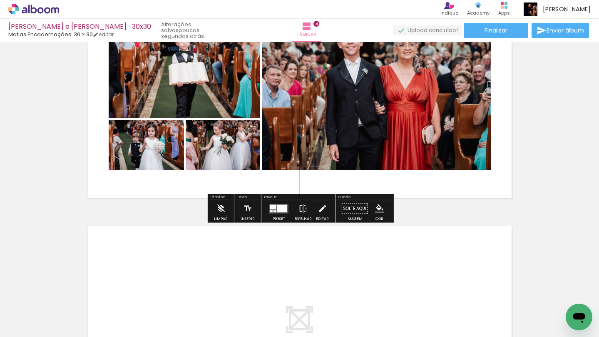
scroll to position [791, 0]
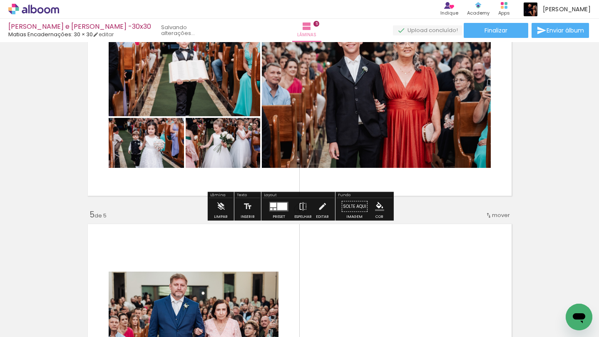
drag, startPoint x: 268, startPoint y: 312, endPoint x: 288, endPoint y: 266, distance: 49.8
click at [288, 266] on quentale-workspace at bounding box center [299, 168] width 599 height 337
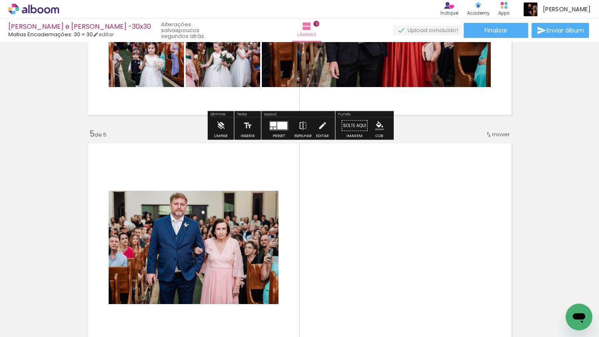
scroll to position [956, 0]
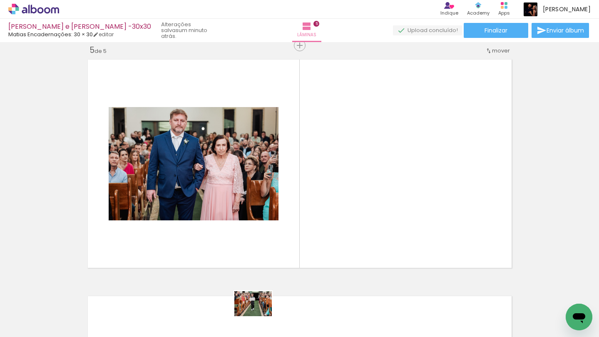
click at [259, 316] on div at bounding box center [253, 308] width 41 height 27
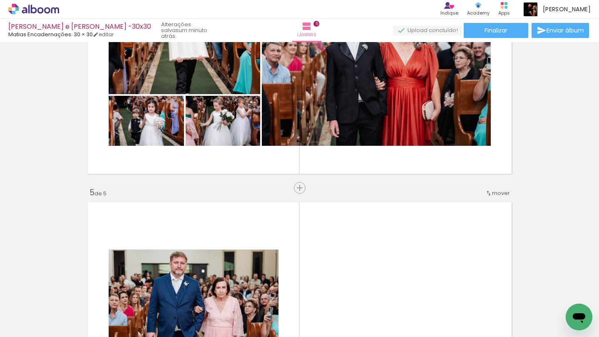
scroll to position [803, 0]
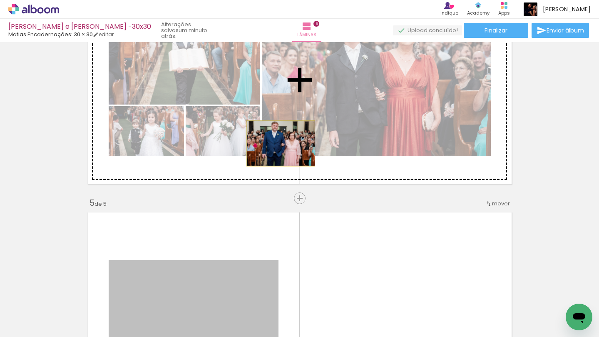
drag, startPoint x: 249, startPoint y: 282, endPoint x: 281, endPoint y: 141, distance: 144.2
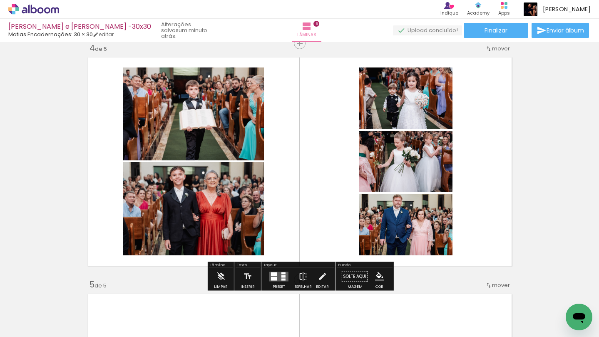
scroll to position [722, 0]
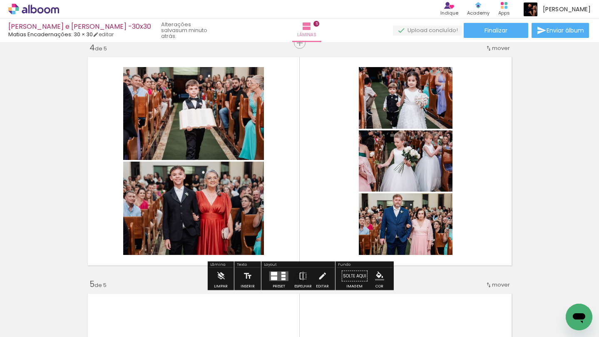
click at [278, 279] on quentale-layouter at bounding box center [278, 276] width 19 height 10
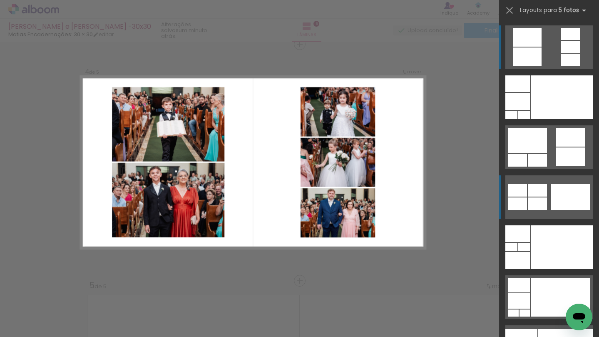
scroll to position [719, 0]
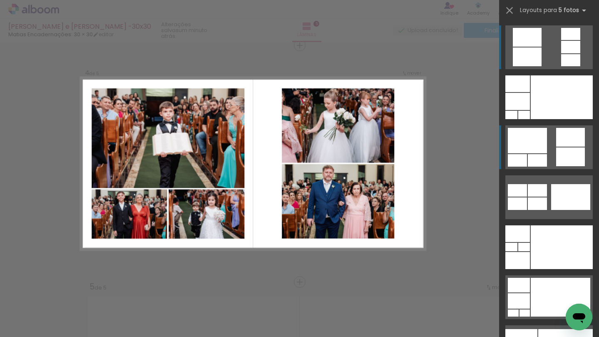
click at [540, 146] on div at bounding box center [527, 140] width 39 height 25
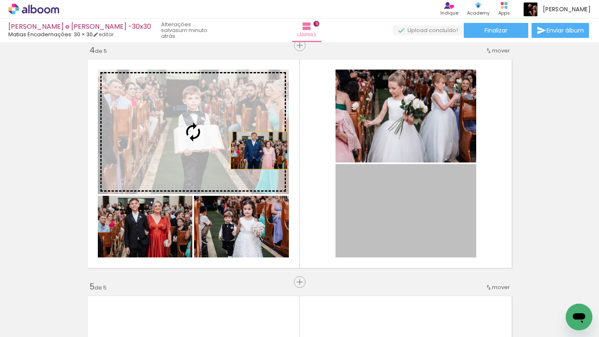
drag, startPoint x: 425, startPoint y: 222, endPoint x: 251, endPoint y: 148, distance: 188.7
click at [0, 0] on slot at bounding box center [0, 0] width 0 height 0
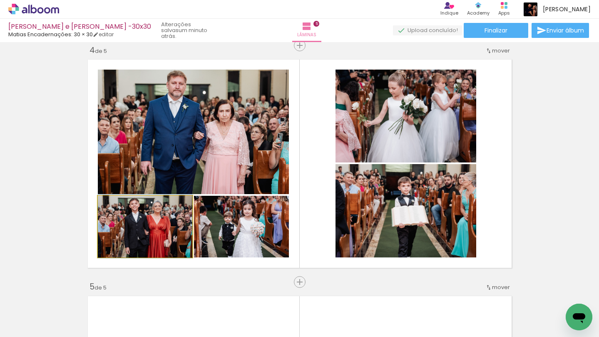
click at [155, 235] on quentale-photo at bounding box center [145, 227] width 94 height 62
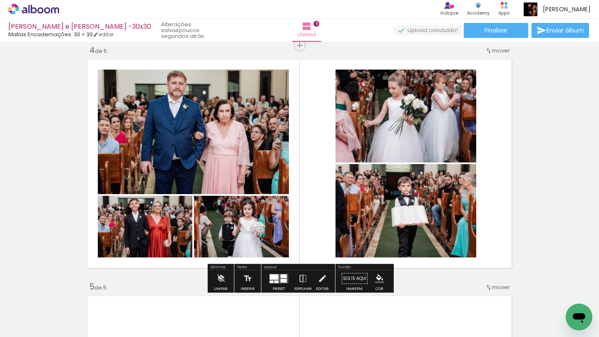
click at [275, 281] on div at bounding box center [276, 281] width 4 height 2
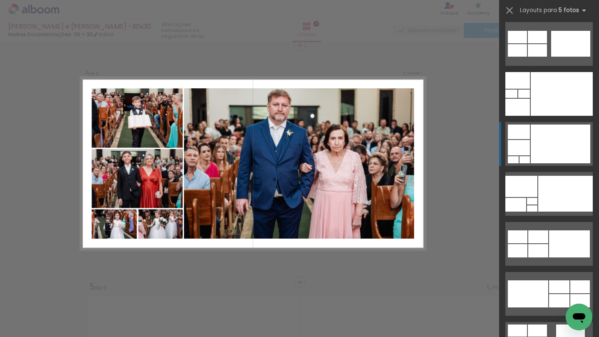
scroll to position [155, 0]
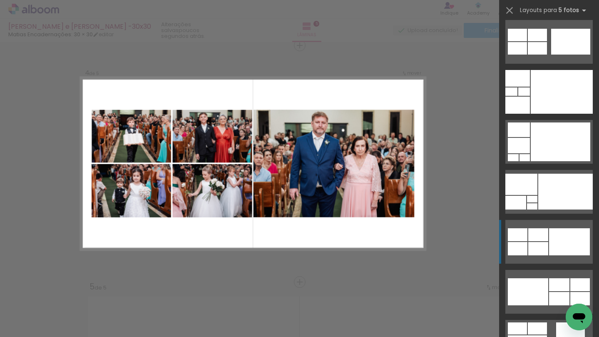
click at [550, 235] on div at bounding box center [569, 241] width 41 height 27
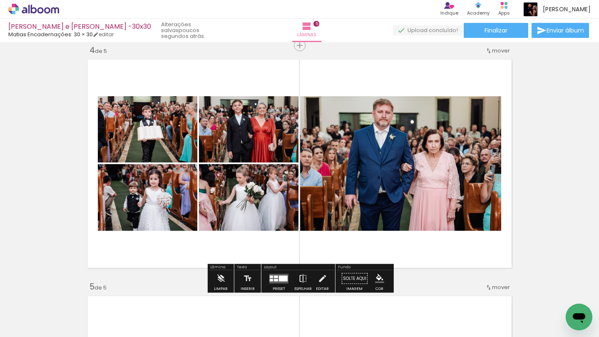
click at [301, 276] on iron-icon at bounding box center [302, 278] width 9 height 17
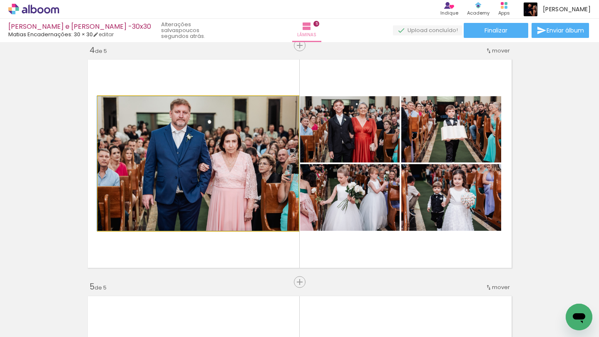
click at [236, 158] on quentale-photo at bounding box center [198, 163] width 201 height 134
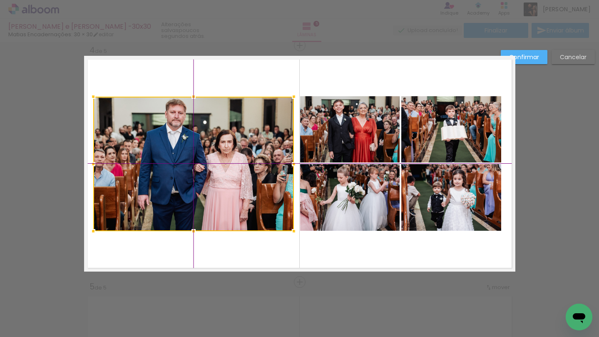
drag, startPoint x: 246, startPoint y: 198, endPoint x: 241, endPoint y: 198, distance: 5.4
click at [241, 198] on div at bounding box center [193, 164] width 201 height 134
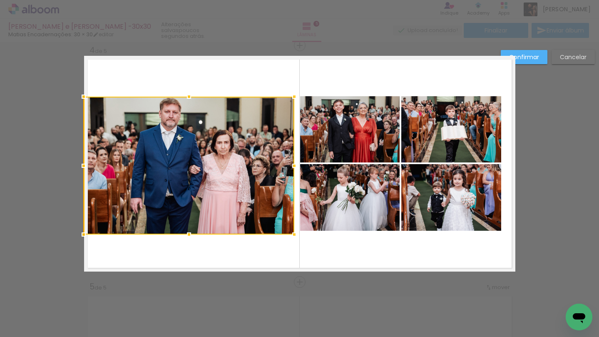
drag, startPoint x: 93, startPoint y: 231, endPoint x: 86, endPoint y: 234, distance: 7.6
click at [86, 234] on div at bounding box center [83, 234] width 17 height 17
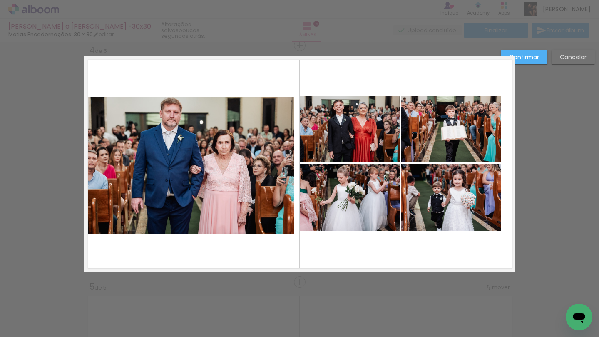
click at [185, 179] on quentale-photo at bounding box center [189, 166] width 211 height 138
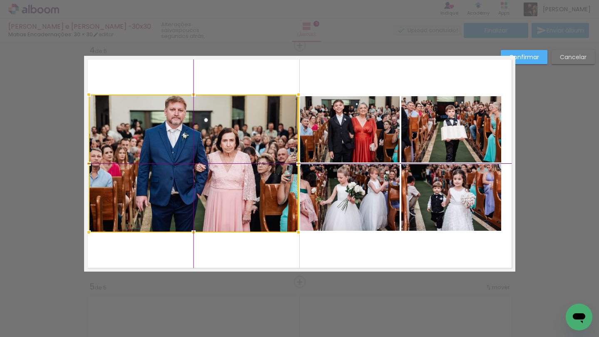
click at [196, 162] on div at bounding box center [194, 163] width 210 height 138
click at [367, 110] on quentale-photo at bounding box center [349, 129] width 99 height 66
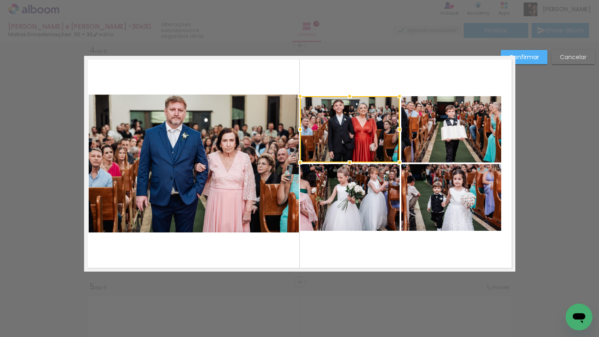
click at [387, 195] on quentale-photo at bounding box center [349, 197] width 99 height 67
click at [421, 192] on quentale-photo at bounding box center [451, 197] width 100 height 67
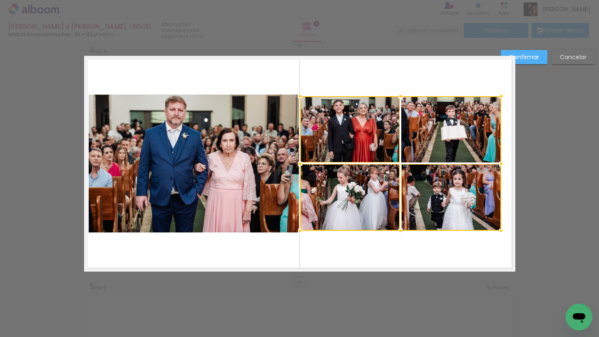
click at [427, 121] on div at bounding box center [400, 163] width 201 height 134
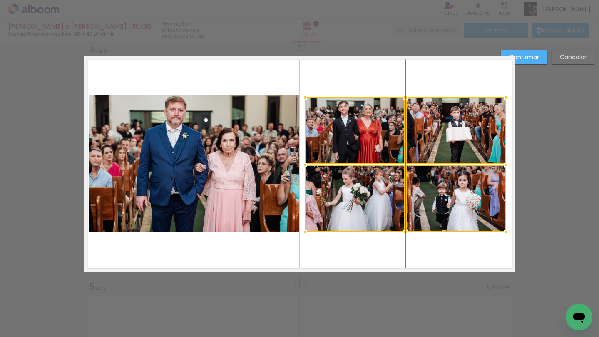
drag, startPoint x: 373, startPoint y: 136, endPoint x: 378, endPoint y: 138, distance: 5.6
click at [378, 138] on div at bounding box center [405, 164] width 201 height 134
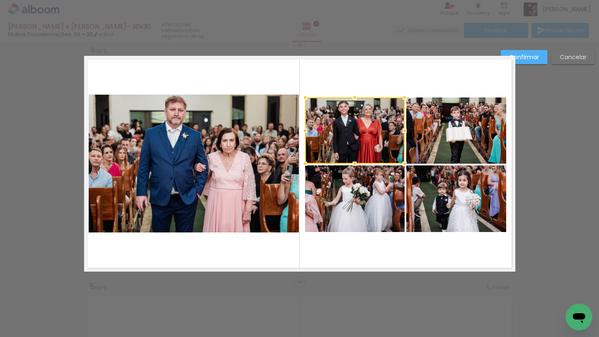
click at [378, 138] on div at bounding box center [354, 130] width 99 height 66
click at [430, 133] on quentale-photo at bounding box center [456, 130] width 100 height 66
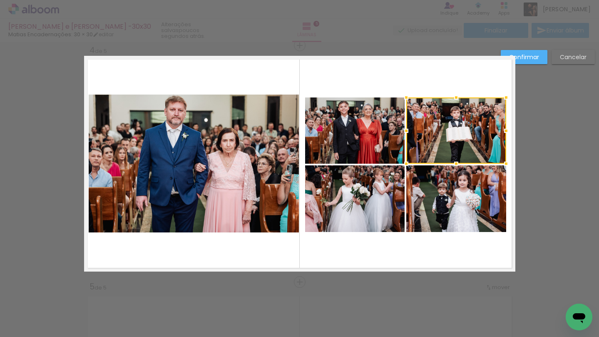
click at [388, 132] on quentale-photo at bounding box center [354, 130] width 99 height 66
click at [378, 185] on quentale-photo at bounding box center [354, 198] width 99 height 67
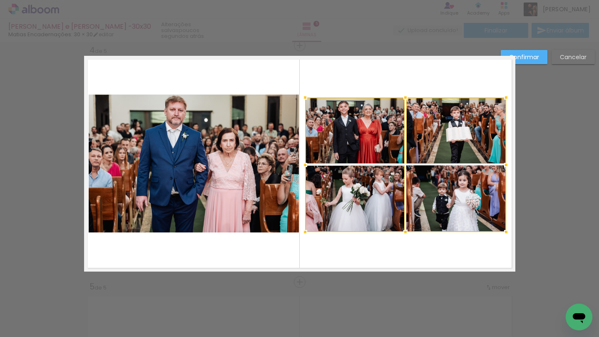
click at [427, 182] on div at bounding box center [405, 164] width 201 height 134
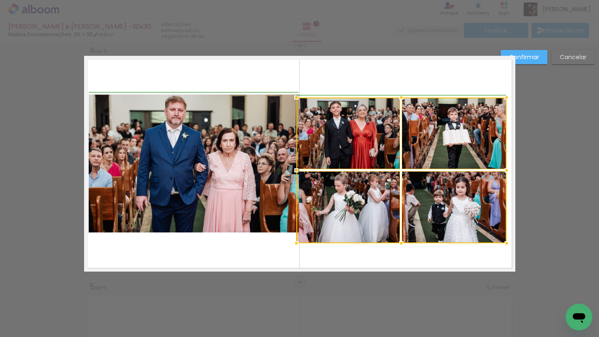
drag, startPoint x: 307, startPoint y: 230, endPoint x: 300, endPoint y: 241, distance: 13.3
click at [300, 241] on div at bounding box center [296, 243] width 17 height 17
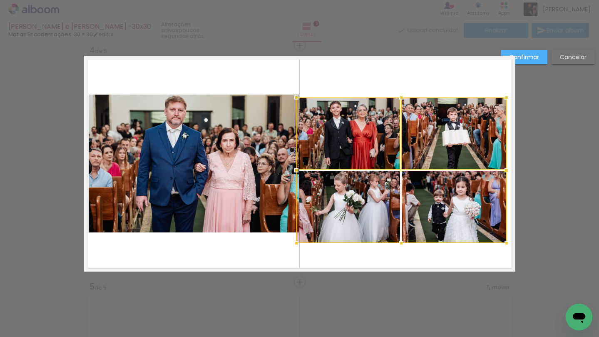
click at [362, 144] on div at bounding box center [401, 170] width 210 height 146
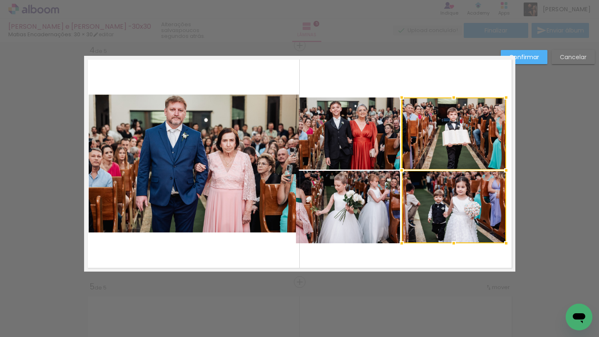
click at [362, 192] on quentale-photo at bounding box center [348, 207] width 104 height 72
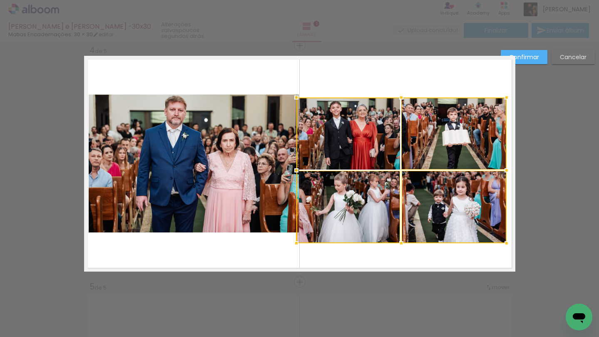
click at [385, 151] on div at bounding box center [401, 170] width 210 height 146
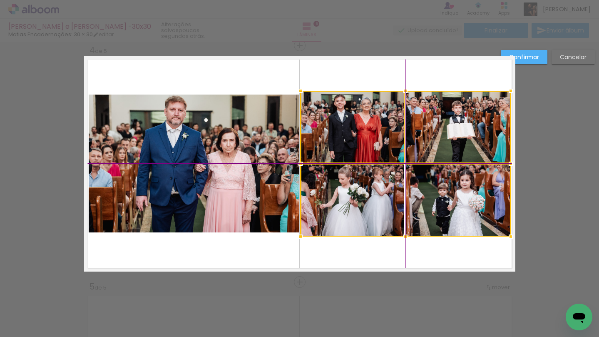
drag, startPoint x: 368, startPoint y: 142, endPoint x: 377, endPoint y: 140, distance: 9.5
click at [377, 140] on div at bounding box center [405, 164] width 210 height 146
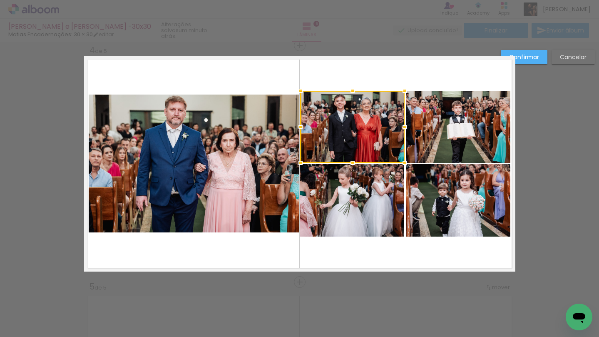
click at [0, 0] on slot "Confirmar" at bounding box center [0, 0] width 0 height 0
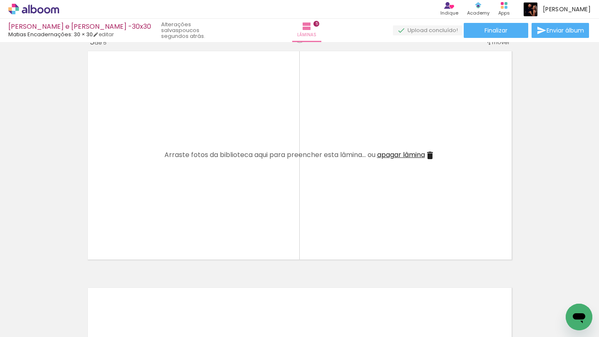
scroll to position [0, 0]
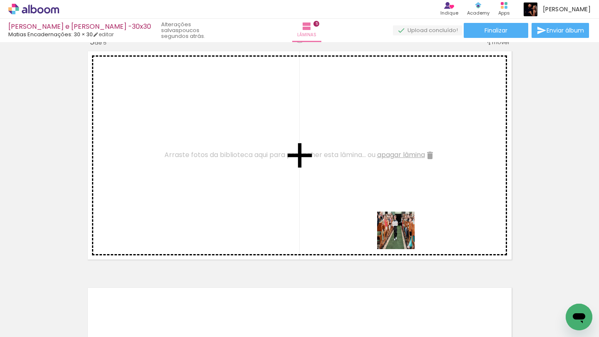
drag, startPoint x: 434, startPoint y: 313, endPoint x: 378, endPoint y: 211, distance: 116.4
click at [378, 211] on quentale-workspace at bounding box center [299, 168] width 599 height 337
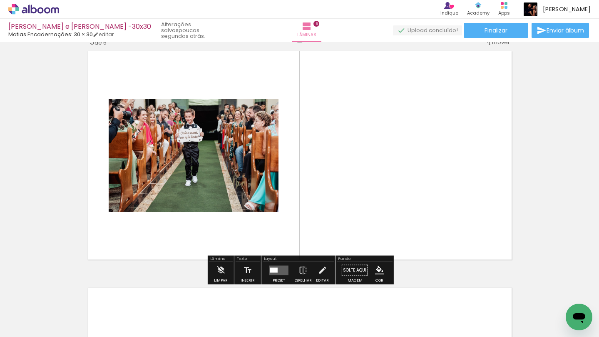
drag, startPoint x: 442, startPoint y: 313, endPoint x: 407, endPoint y: 167, distance: 150.2
click at [407, 167] on quentale-workspace at bounding box center [299, 168] width 599 height 337
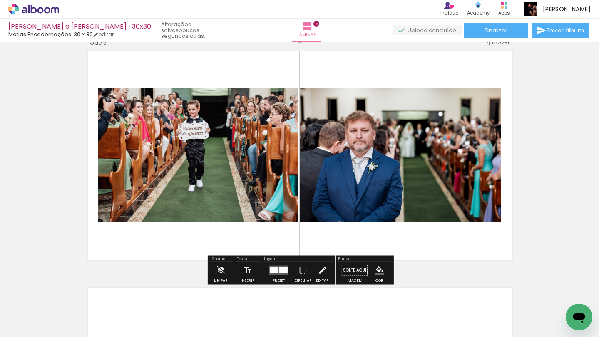
scroll to position [0, 350]
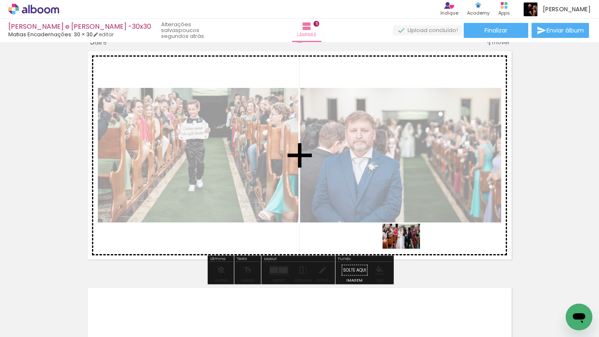
drag, startPoint x: 397, startPoint y: 314, endPoint x: 409, endPoint y: 238, distance: 77.0
click at [409, 238] on quentale-workspace at bounding box center [299, 168] width 599 height 337
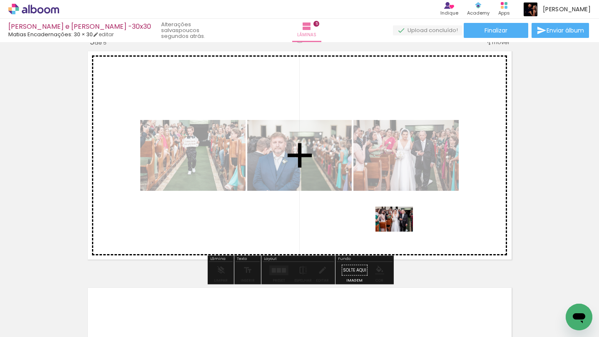
drag, startPoint x: 389, startPoint y: 320, endPoint x: 400, endPoint y: 231, distance: 89.0
click at [400, 231] on quentale-workspace at bounding box center [299, 168] width 599 height 337
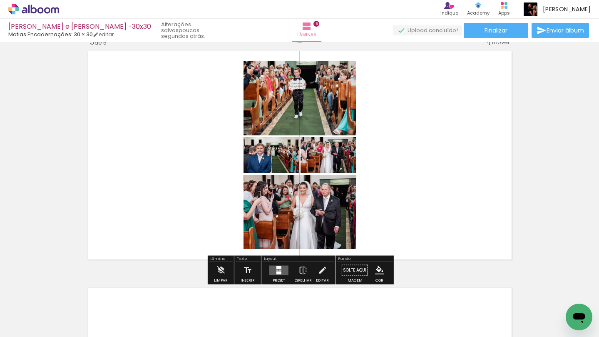
scroll to position [0, 0]
click at [278, 274] on quentale-layouter at bounding box center [278, 270] width 19 height 10
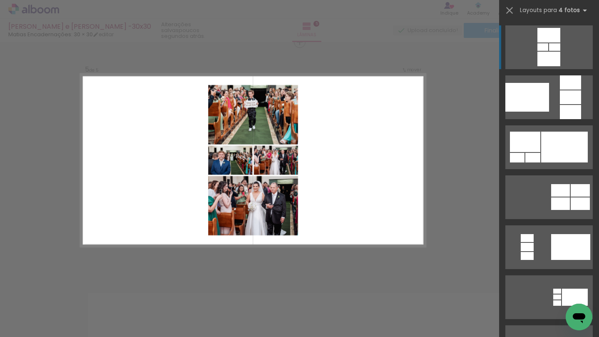
scroll to position [956, 0]
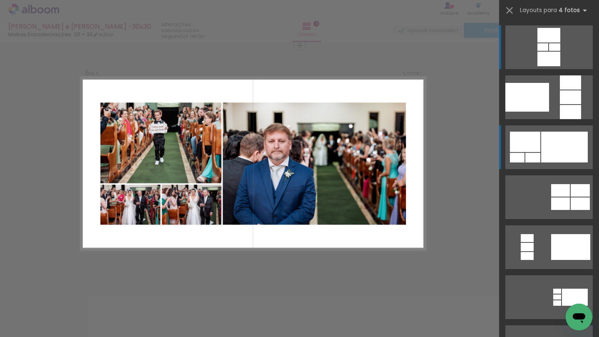
click at [548, 154] on div at bounding box center [564, 146] width 47 height 31
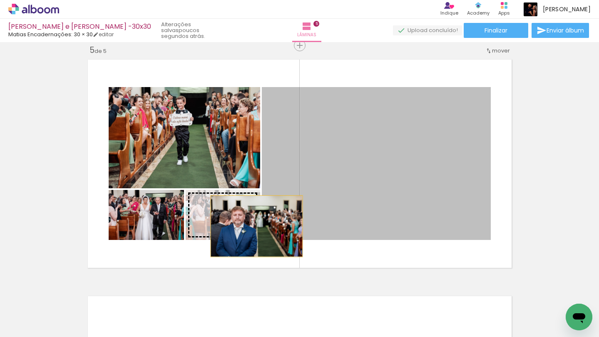
drag, startPoint x: 393, startPoint y: 203, endPoint x: 241, endPoint y: 218, distance: 153.0
click at [0, 0] on slot at bounding box center [0, 0] width 0 height 0
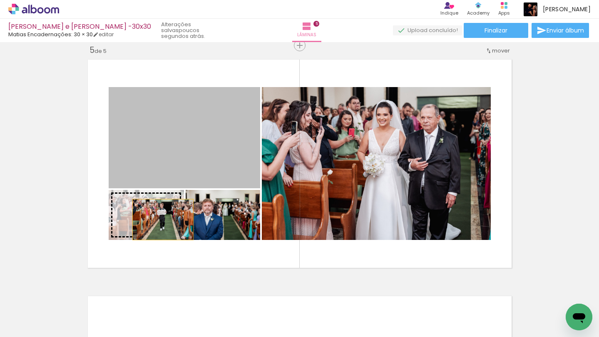
drag, startPoint x: 215, startPoint y: 156, endPoint x: 162, endPoint y: 220, distance: 82.8
click at [0, 0] on slot at bounding box center [0, 0] width 0 height 0
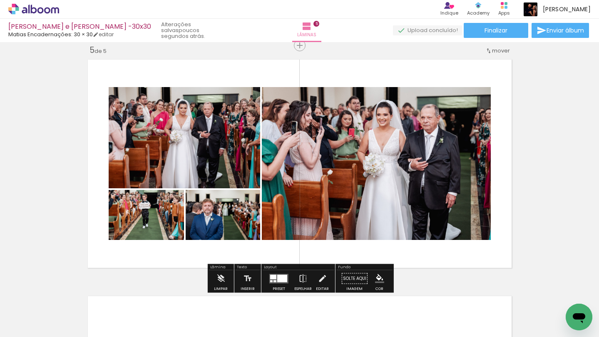
click at [279, 284] on div at bounding box center [279, 278] width 22 height 17
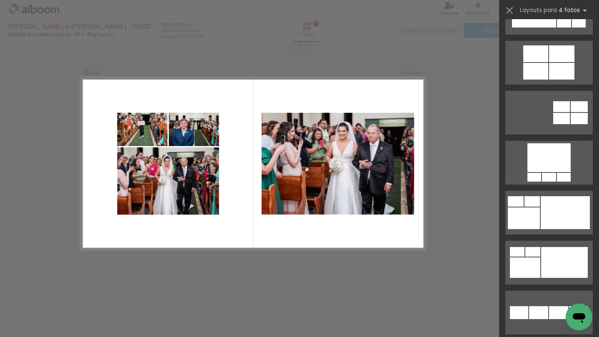
scroll to position [586, 0]
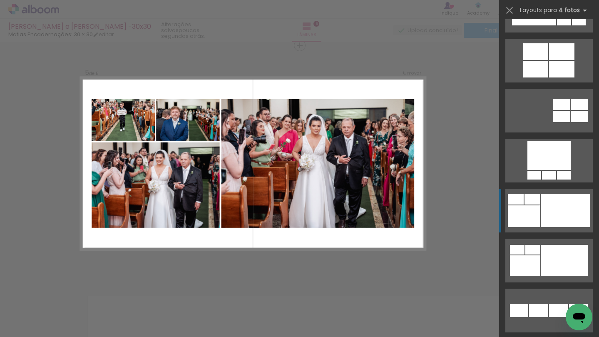
click at [527, 213] on div at bounding box center [524, 216] width 32 height 22
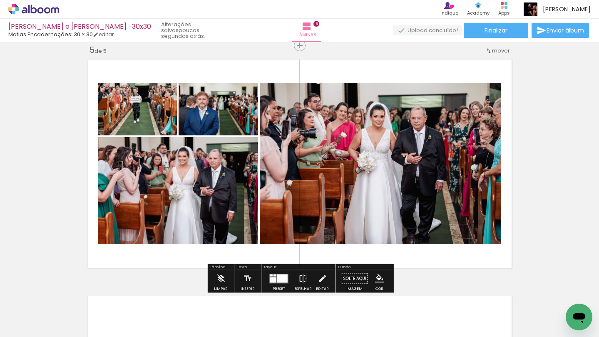
click at [147, 111] on quentale-photo at bounding box center [137, 109] width 79 height 52
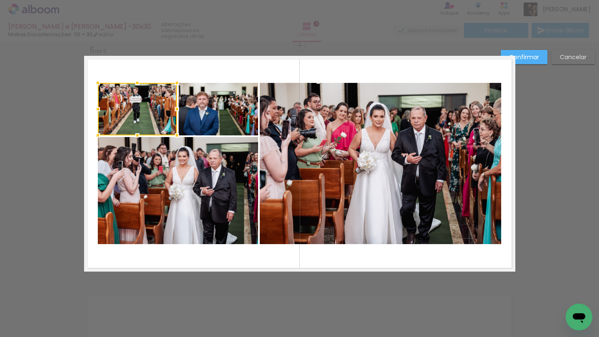
click at [200, 112] on quentale-photo at bounding box center [218, 109] width 79 height 52
click at [197, 156] on quentale-photo at bounding box center [178, 190] width 160 height 107
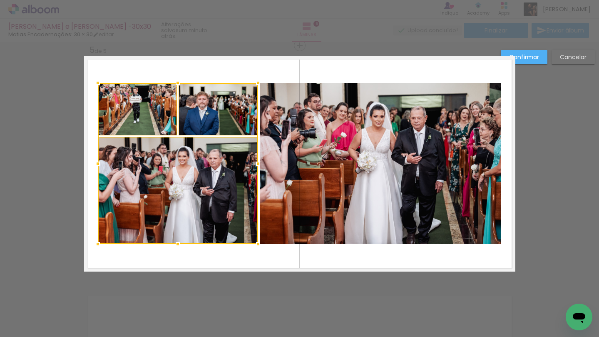
click at [279, 141] on quentale-photo at bounding box center [380, 163] width 241 height 161
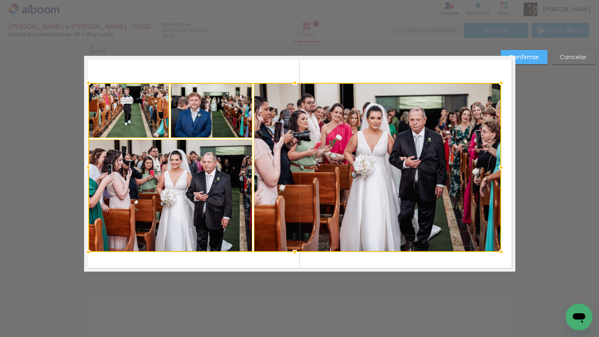
drag, startPoint x: 98, startPoint y: 244, endPoint x: 84, endPoint y: 248, distance: 14.2
click at [84, 248] on div at bounding box center [88, 251] width 17 height 17
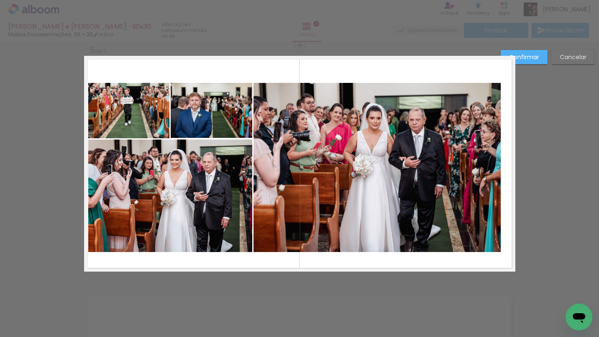
click at [132, 125] on quentale-photo at bounding box center [128, 110] width 81 height 55
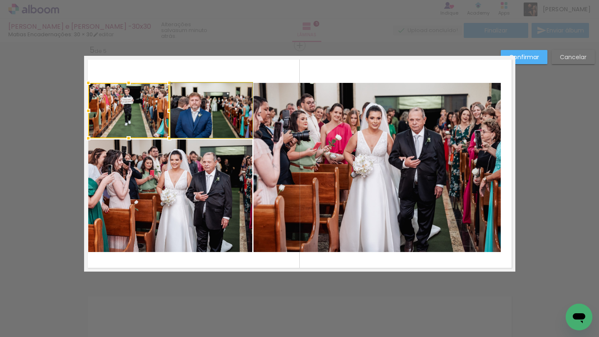
click at [189, 115] on quentale-photo at bounding box center [212, 110] width 82 height 55
click at [179, 160] on quentale-photo at bounding box center [170, 195] width 164 height 112
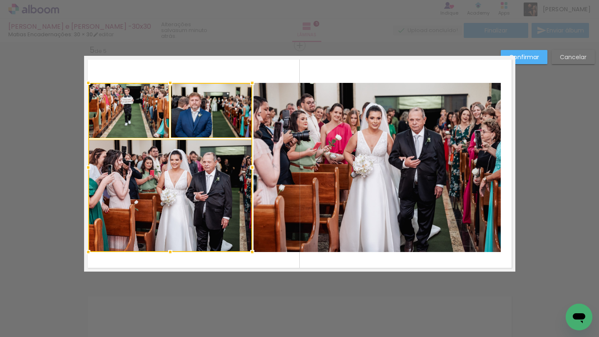
click at [280, 144] on quentale-photo at bounding box center [376, 167] width 247 height 169
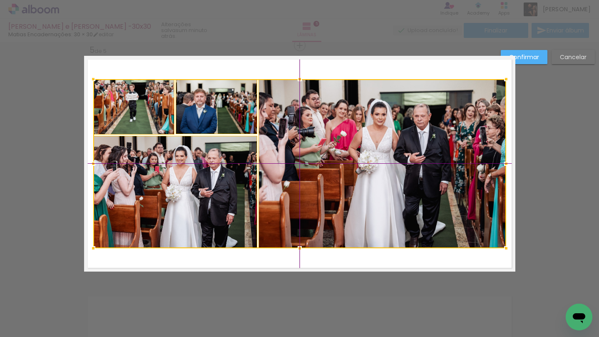
drag, startPoint x: 206, startPoint y: 174, endPoint x: 215, endPoint y: 172, distance: 9.0
click at [215, 172] on div at bounding box center [299, 163] width 413 height 169
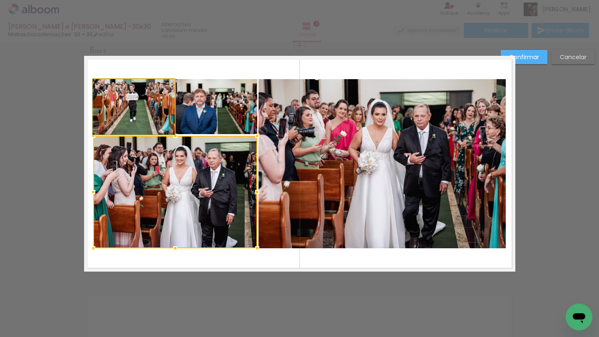
click at [161, 117] on quentale-photo at bounding box center [133, 106] width 81 height 55
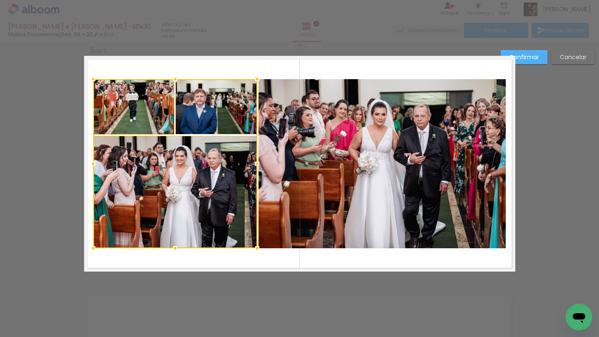
click at [206, 115] on div at bounding box center [175, 163] width 164 height 169
click at [275, 141] on quentale-photo at bounding box center [381, 163] width 247 height 169
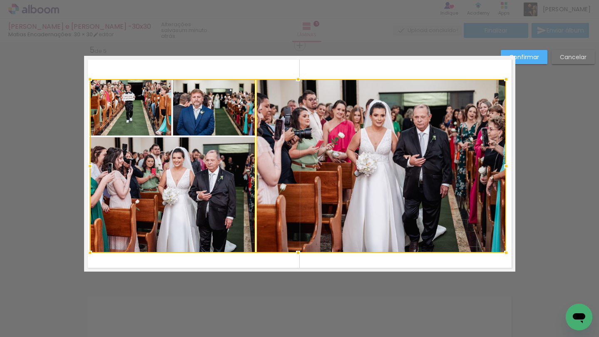
drag, startPoint x: 91, startPoint y: 250, endPoint x: 74, endPoint y: 253, distance: 17.3
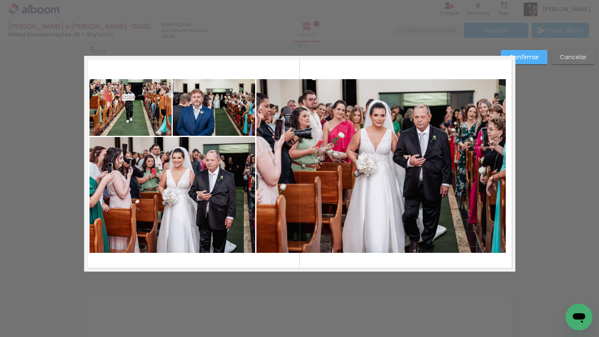
click at [149, 126] on quentale-photo at bounding box center [130, 107] width 82 height 57
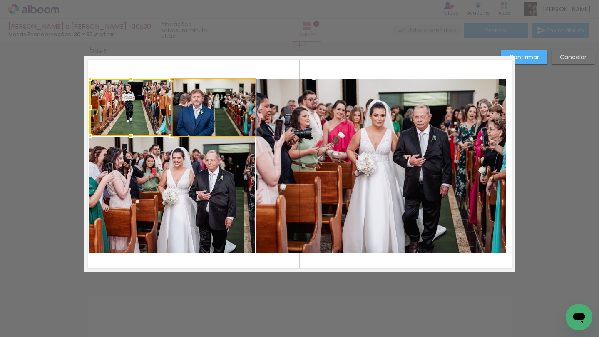
click at [216, 109] on quentale-photo at bounding box center [214, 107] width 82 height 57
click at [198, 173] on quentale-photo at bounding box center [172, 195] width 166 height 116
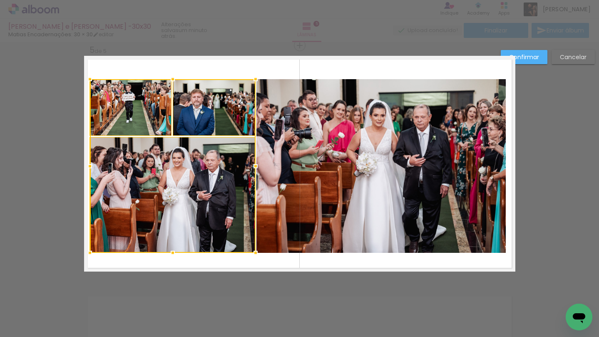
click at [297, 149] on quentale-photo at bounding box center [380, 166] width 249 height 174
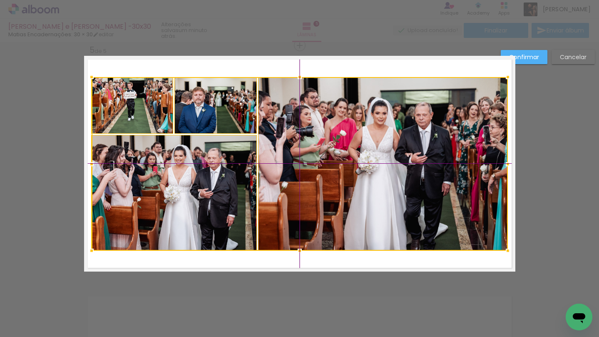
click at [218, 174] on div at bounding box center [300, 164] width 416 height 174
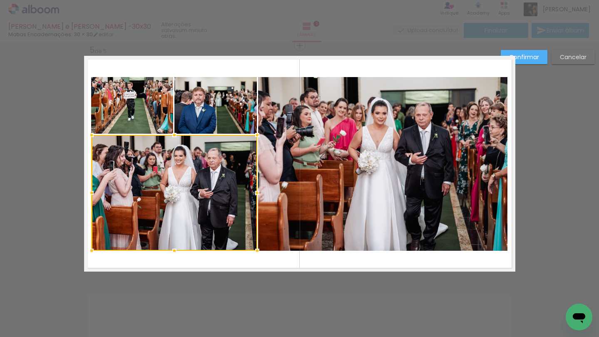
click at [0, 0] on slot "Confirmar" at bounding box center [0, 0] width 0 height 0
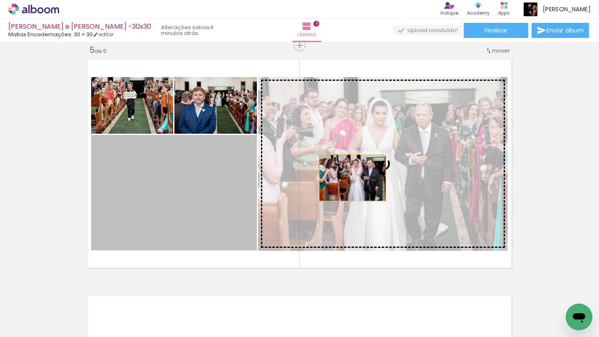
drag, startPoint x: 192, startPoint y: 211, endPoint x: 365, endPoint y: 171, distance: 177.3
click at [0, 0] on slot at bounding box center [0, 0] width 0 height 0
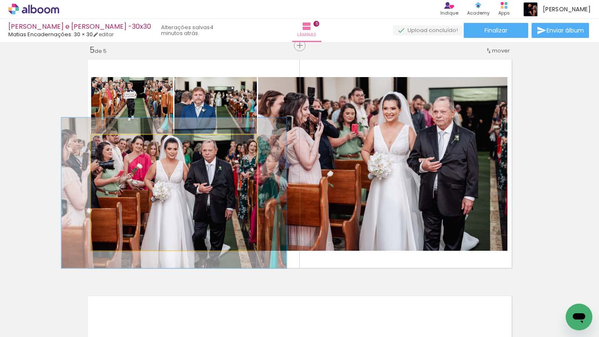
drag, startPoint x: 109, startPoint y: 148, endPoint x: 118, endPoint y: 147, distance: 8.7
type paper-slider "130"
click at [118, 147] on div at bounding box center [119, 143] width 13 height 13
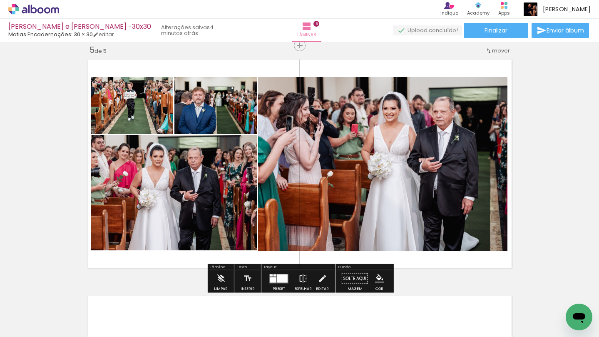
drag, startPoint x: 206, startPoint y: 167, endPoint x: 191, endPoint y: 175, distance: 16.0
click at [191, 175] on div at bounding box center [159, 200] width 225 height 150
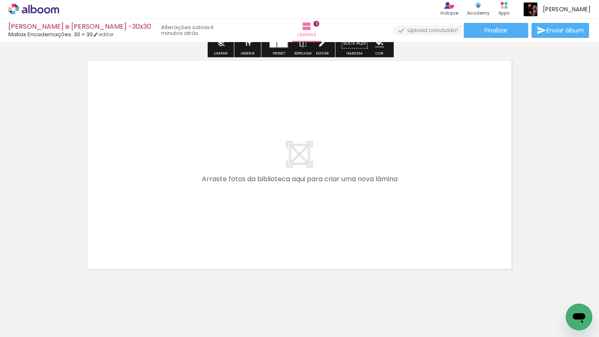
scroll to position [0, 453]
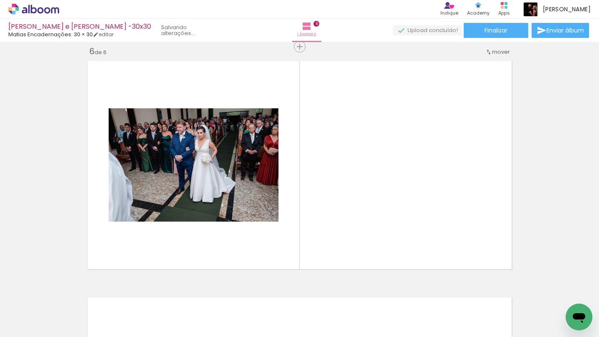
drag, startPoint x: 278, startPoint y: 314, endPoint x: 264, endPoint y: 201, distance: 114.4
click at [264, 201] on quentale-workspace at bounding box center [299, 168] width 599 height 337
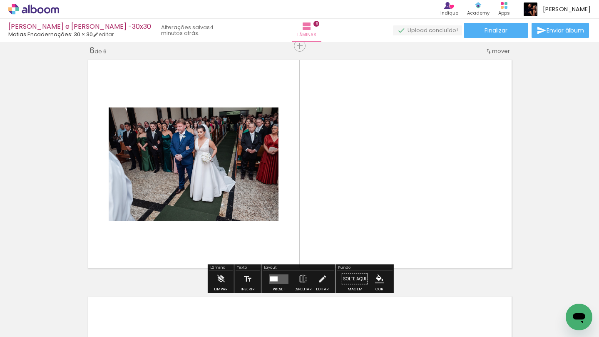
scroll to position [1192, 0]
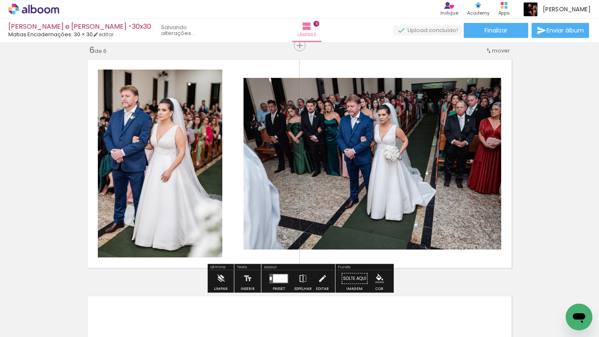
drag, startPoint x: 286, startPoint y: 313, endPoint x: 328, endPoint y: 133, distance: 184.6
click at [328, 133] on quentale-workspace at bounding box center [299, 168] width 599 height 337
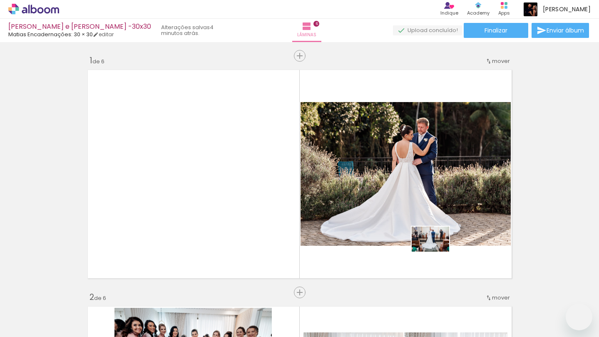
click at [435, 249] on quentale-workspace at bounding box center [299, 168] width 599 height 337
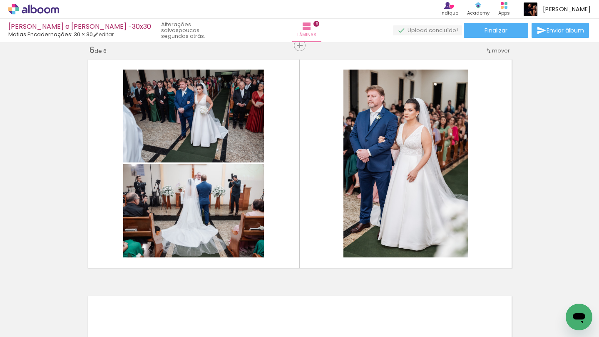
scroll to position [0, 203]
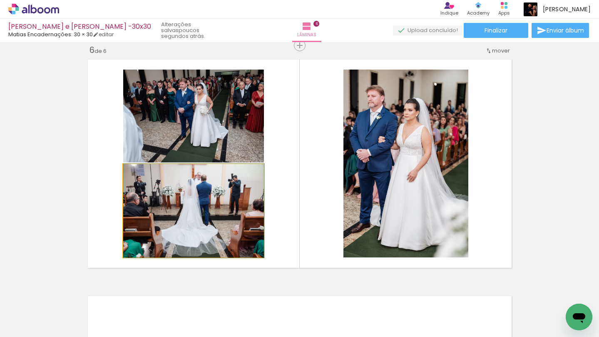
drag, startPoint x: 143, startPoint y: 176, endPoint x: 131, endPoint y: 175, distance: 12.1
type paper-slider "100"
click at [131, 175] on div at bounding box center [155, 172] width 58 height 12
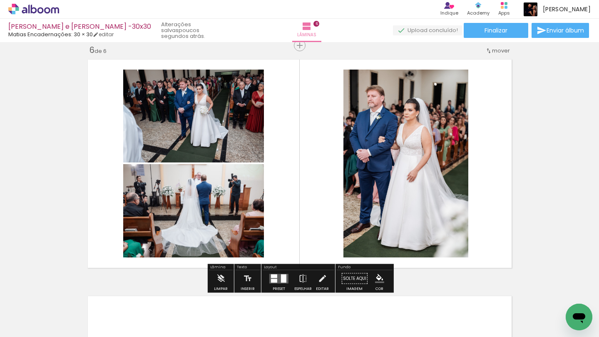
click at [238, 122] on quentale-photo at bounding box center [193, 115] width 141 height 93
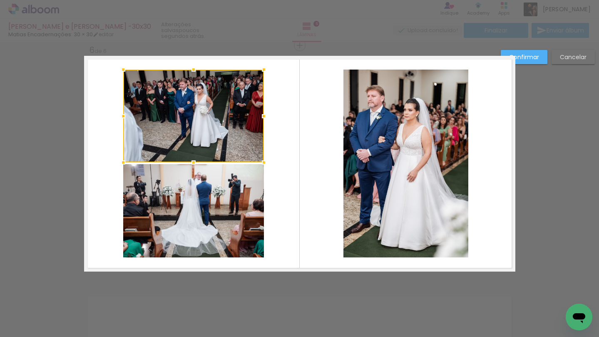
click at [227, 208] on quentale-photo at bounding box center [193, 210] width 141 height 93
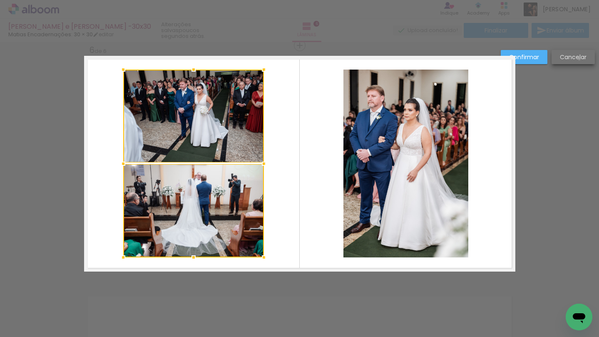
click at [0, 0] on slot "Cancelar" at bounding box center [0, 0] width 0 height 0
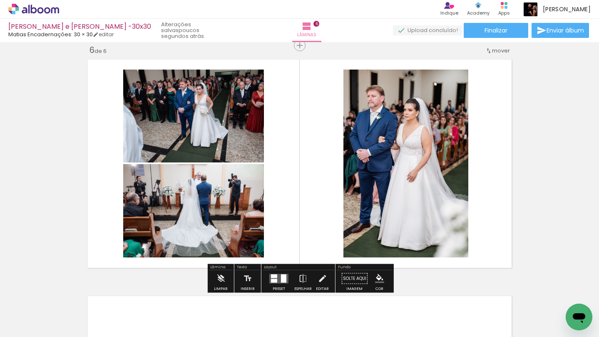
click at [277, 276] on quentale-layouter at bounding box center [278, 278] width 19 height 10
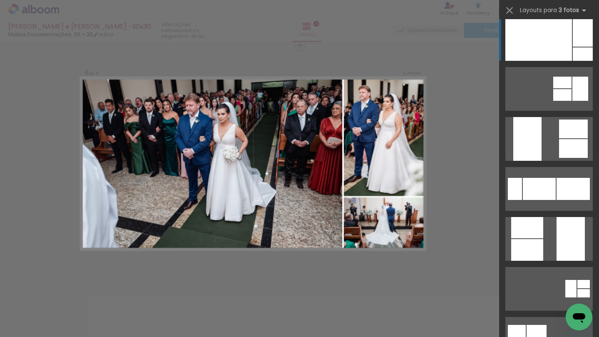
scroll to position [159, 0]
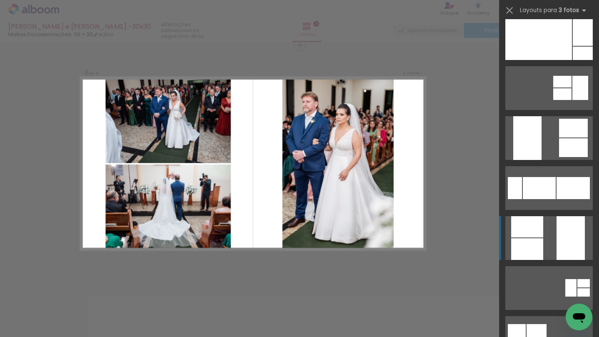
click at [545, 248] on quentale-layouter at bounding box center [548, 238] width 87 height 44
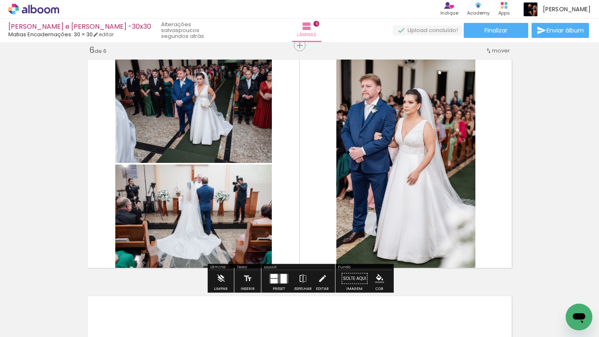
click at [227, 136] on quentale-photo at bounding box center [193, 109] width 156 height 107
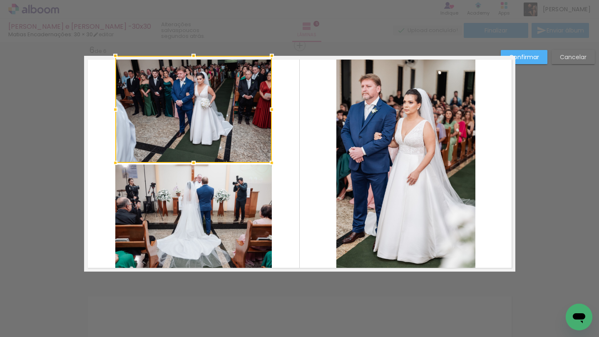
click at [235, 208] on quentale-photo at bounding box center [193, 217] width 156 height 107
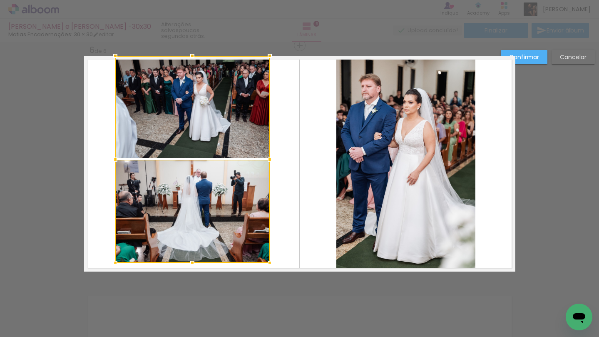
drag, startPoint x: 273, startPoint y: 272, endPoint x: 271, endPoint y: 263, distance: 9.1
click at [271, 263] on div at bounding box center [269, 262] width 17 height 17
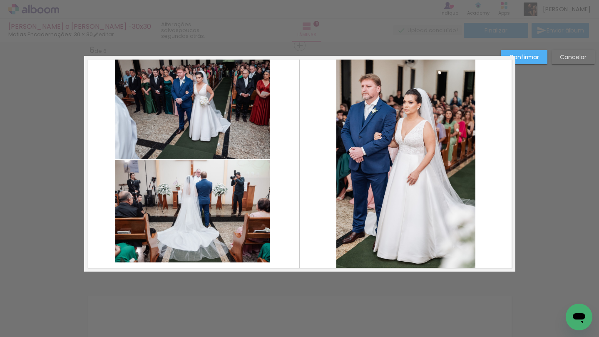
click at [243, 230] on quentale-photo at bounding box center [192, 211] width 154 height 103
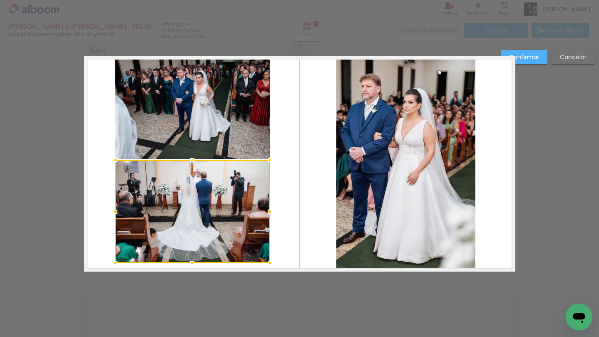
click at [244, 146] on quentale-photo at bounding box center [192, 107] width 154 height 103
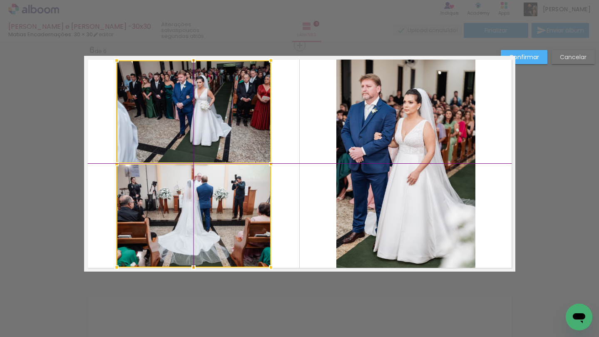
drag, startPoint x: 236, startPoint y: 201, endPoint x: 236, endPoint y: 207, distance: 6.3
click at [236, 207] on div at bounding box center [194, 163] width 154 height 207
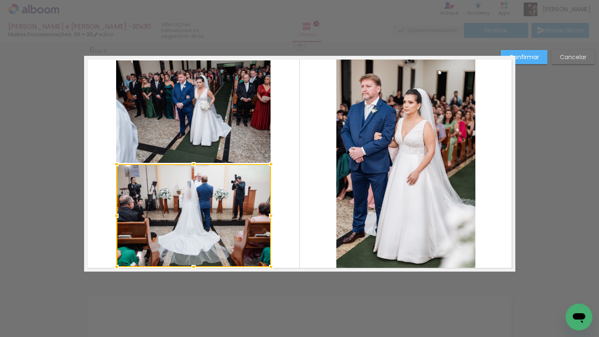
click at [402, 114] on quentale-photo at bounding box center [405, 164] width 139 height 216
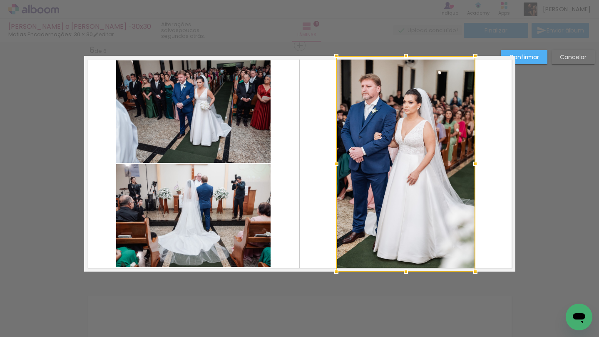
click at [506, 186] on quentale-layouter at bounding box center [299, 164] width 431 height 216
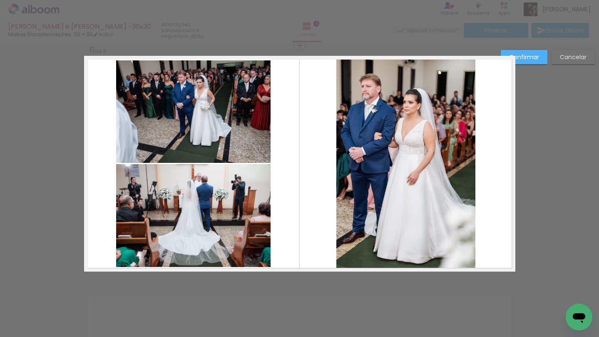
click at [0, 0] on slot "Confirmar" at bounding box center [0, 0] width 0 height 0
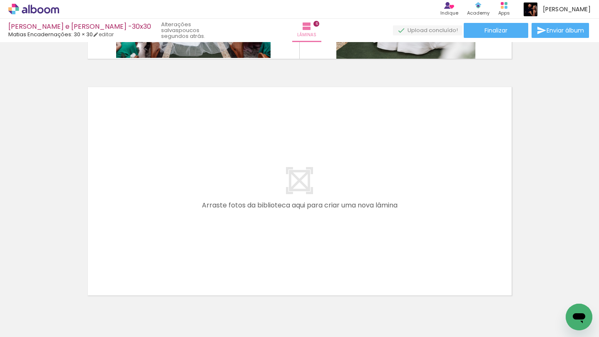
scroll to position [0, 394]
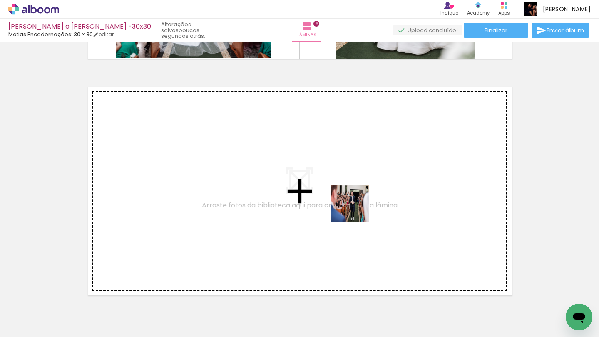
drag, startPoint x: 335, startPoint y: 311, endPoint x: 358, endPoint y: 196, distance: 117.5
click at [358, 196] on quentale-workspace at bounding box center [299, 168] width 599 height 337
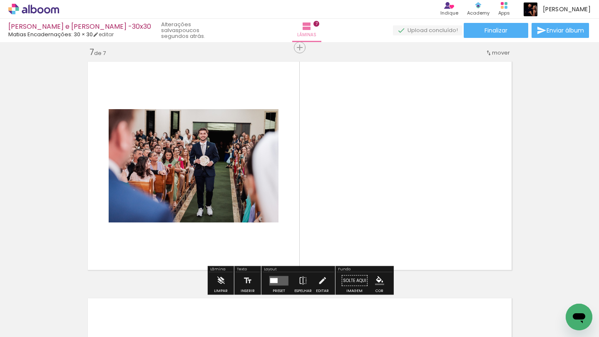
scroll to position [1429, 0]
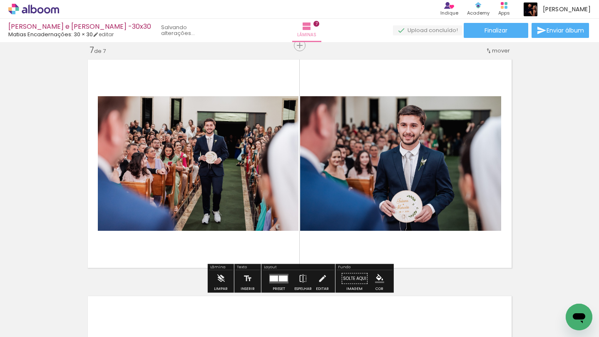
drag, startPoint x: 342, startPoint y: 315, endPoint x: 357, endPoint y: 173, distance: 143.6
click at [357, 173] on quentale-workspace at bounding box center [299, 168] width 599 height 337
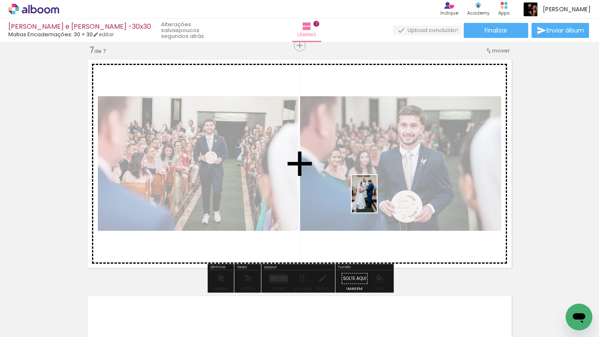
drag, startPoint x: 355, startPoint y: 316, endPoint x: 377, endPoint y: 198, distance: 120.2
click at [377, 198] on quentale-workspace at bounding box center [299, 168] width 599 height 337
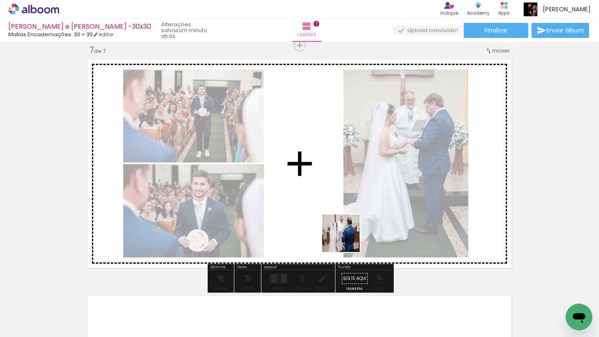
drag, startPoint x: 353, startPoint y: 317, endPoint x: 340, endPoint y: 227, distance: 91.3
click at [340, 227] on quentale-workspace at bounding box center [299, 168] width 599 height 337
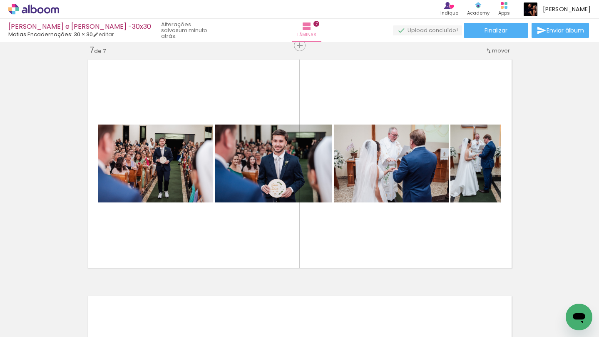
scroll to position [0, 344]
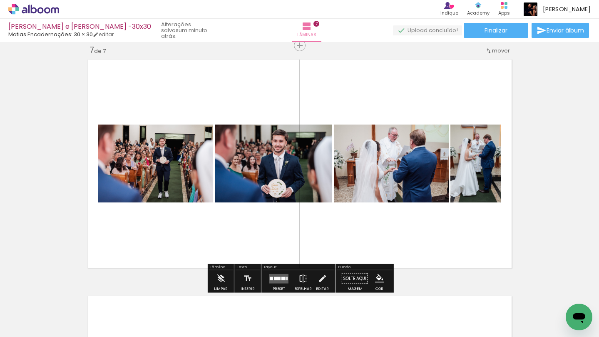
click at [276, 277] on div at bounding box center [277, 277] width 7 height 3
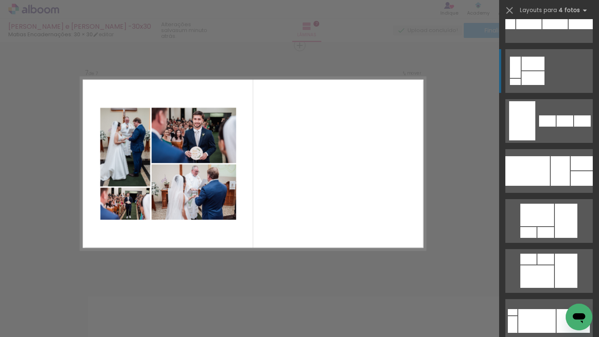
scroll to position [679, 0]
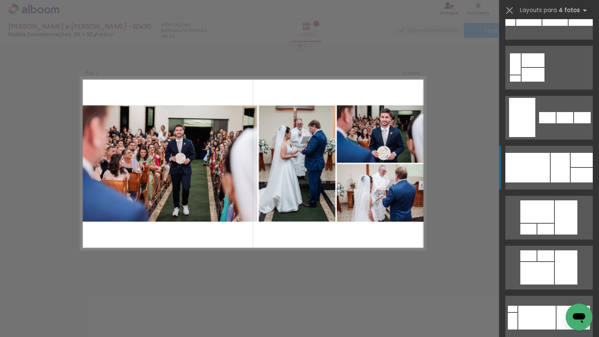
click at [563, 176] on div at bounding box center [560, 168] width 19 height 30
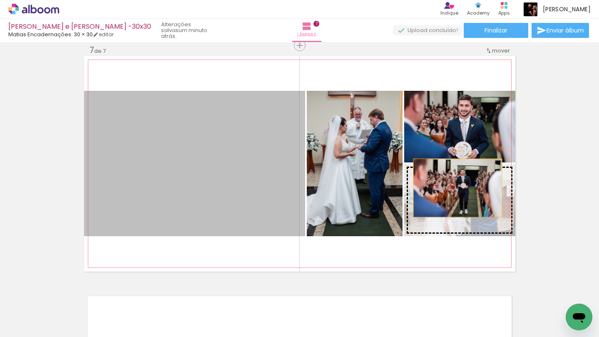
drag, startPoint x: 245, startPoint y: 186, endPoint x: 462, endPoint y: 191, distance: 217.3
click at [0, 0] on slot at bounding box center [0, 0] width 0 height 0
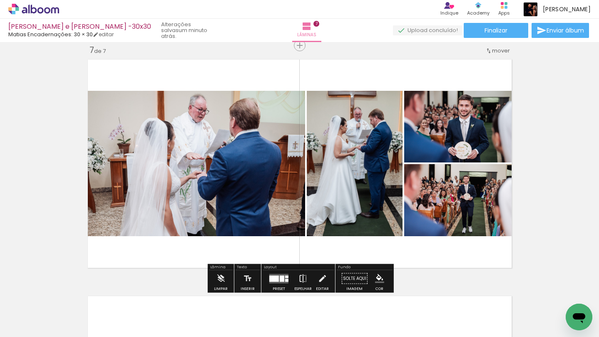
click at [302, 280] on iron-icon at bounding box center [302, 278] width 9 height 17
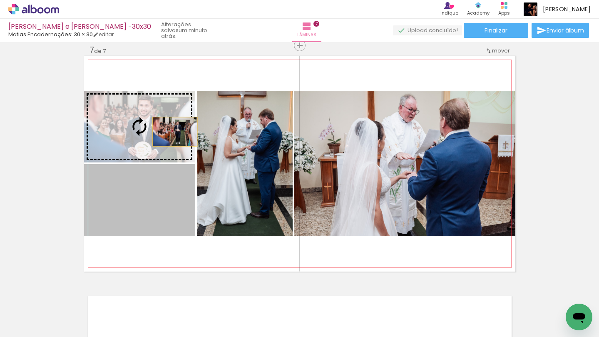
drag, startPoint x: 179, startPoint y: 215, endPoint x: 175, endPoint y: 127, distance: 87.9
click at [0, 0] on slot at bounding box center [0, 0] width 0 height 0
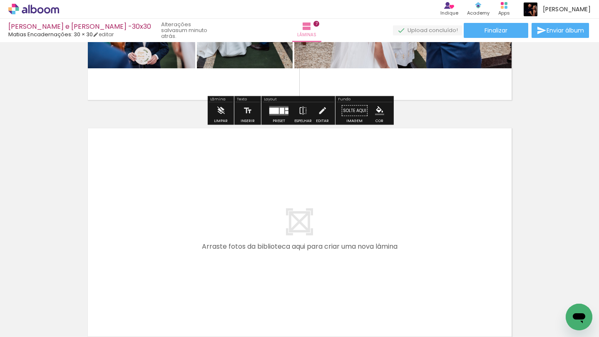
scroll to position [1597, 0]
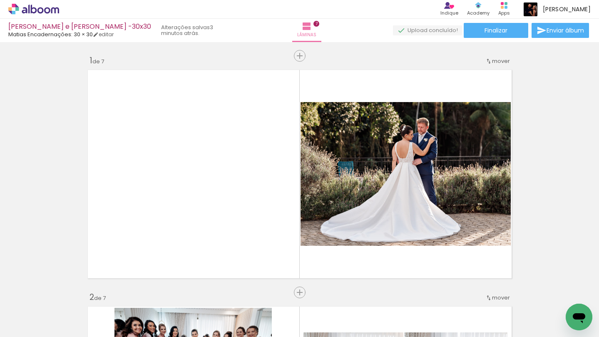
scroll to position [0, 344]
